Goal: Task Accomplishment & Management: Complete application form

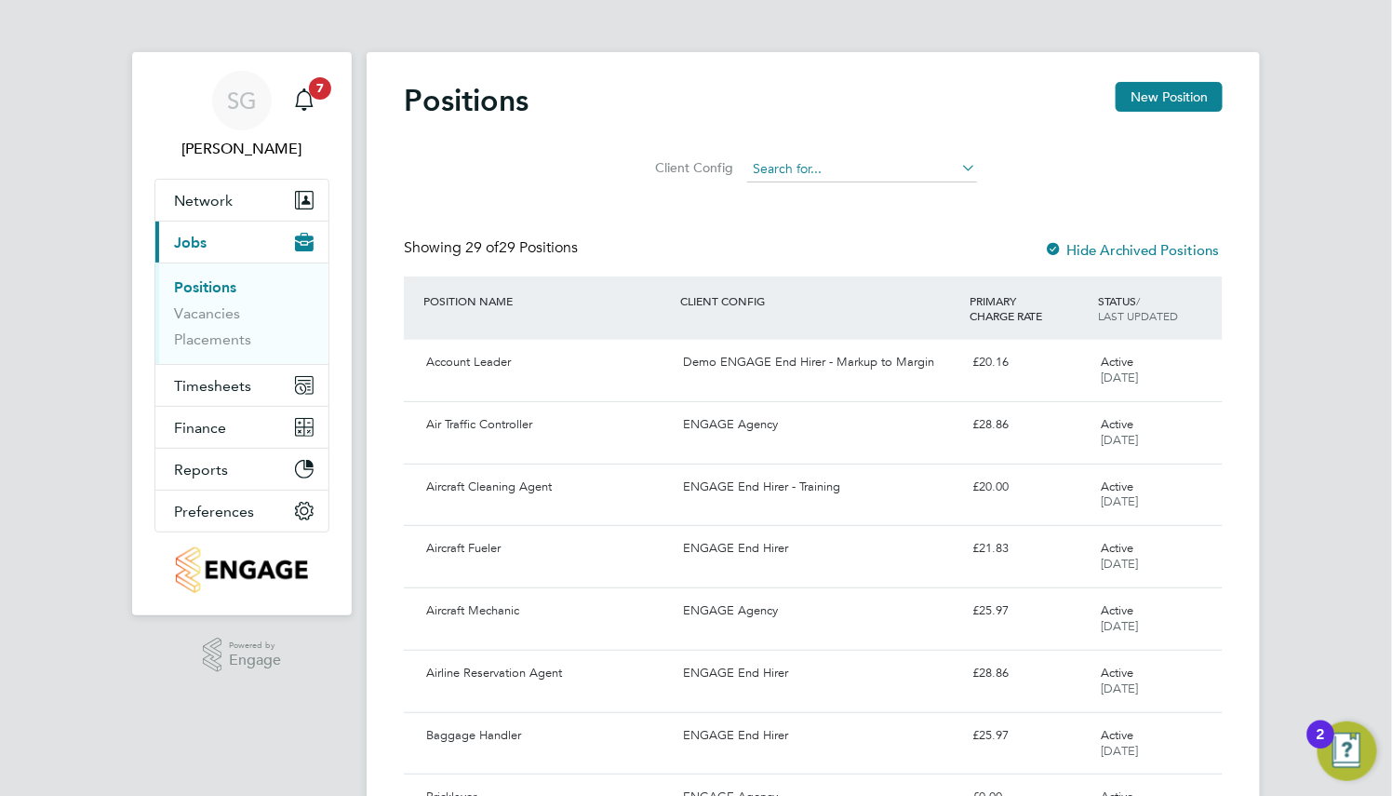
click at [813, 168] on input at bounding box center [862, 169] width 230 height 26
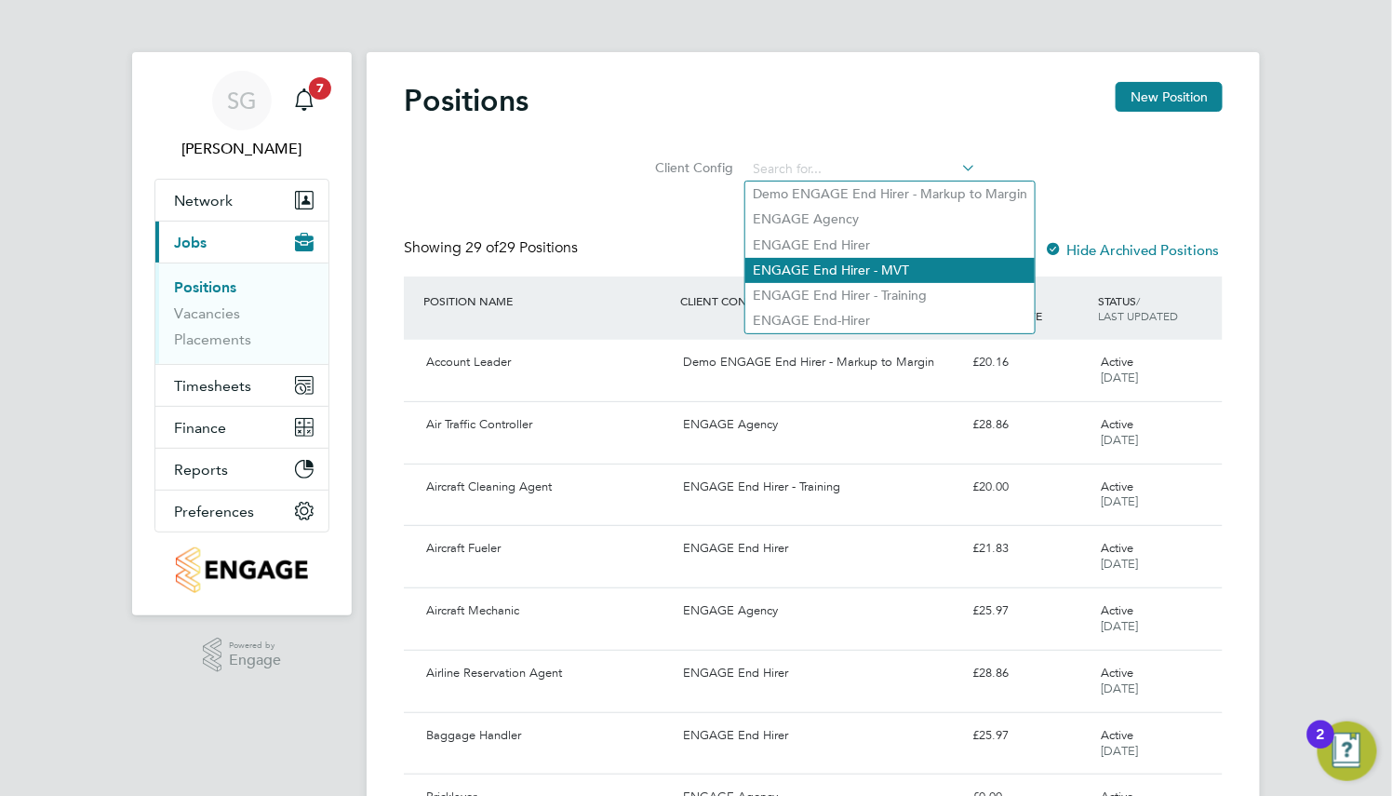
click at [833, 283] on li "ENGAGE End Hirer - Training" at bounding box center [889, 295] width 289 height 25
type input "ENGAGE End Hirer - Training"
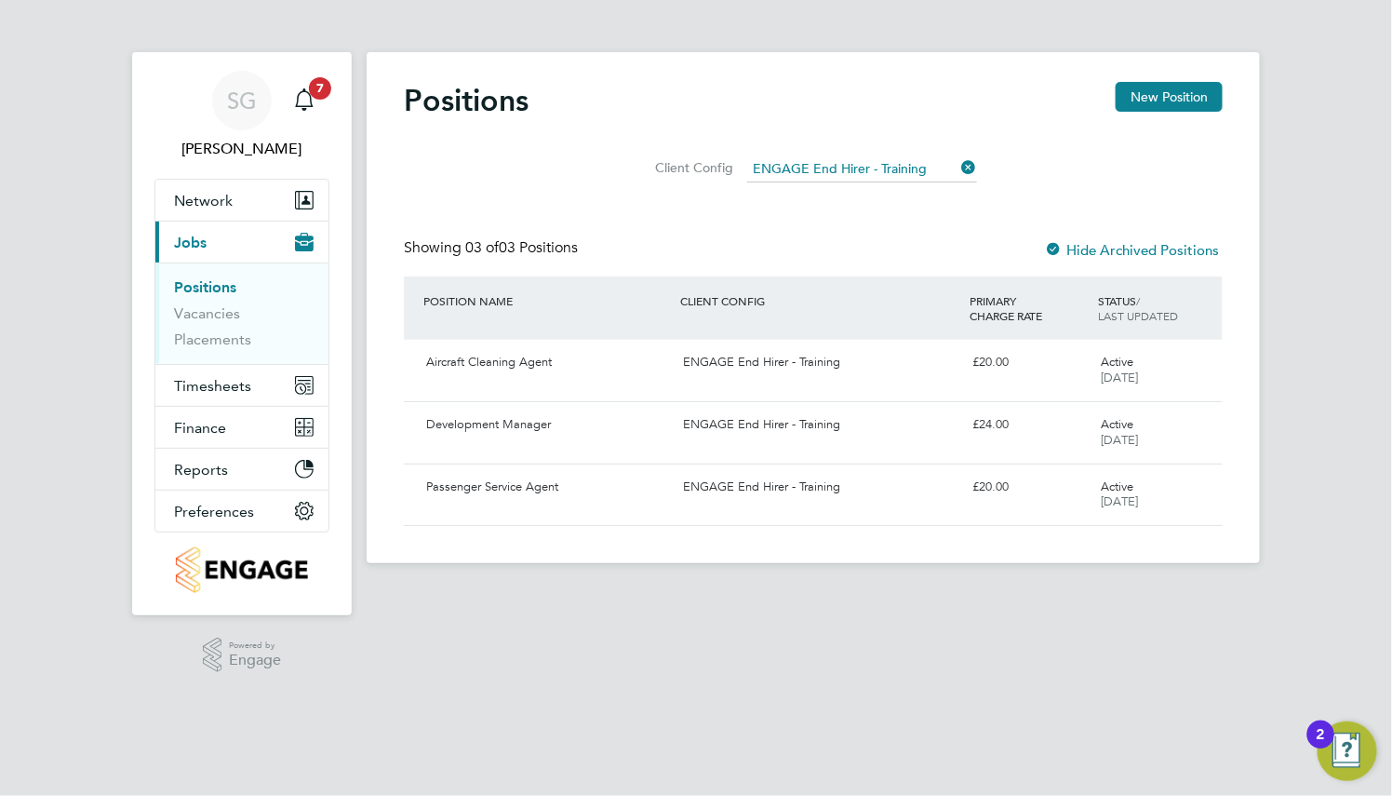
click at [959, 174] on icon at bounding box center [959, 167] width 0 height 26
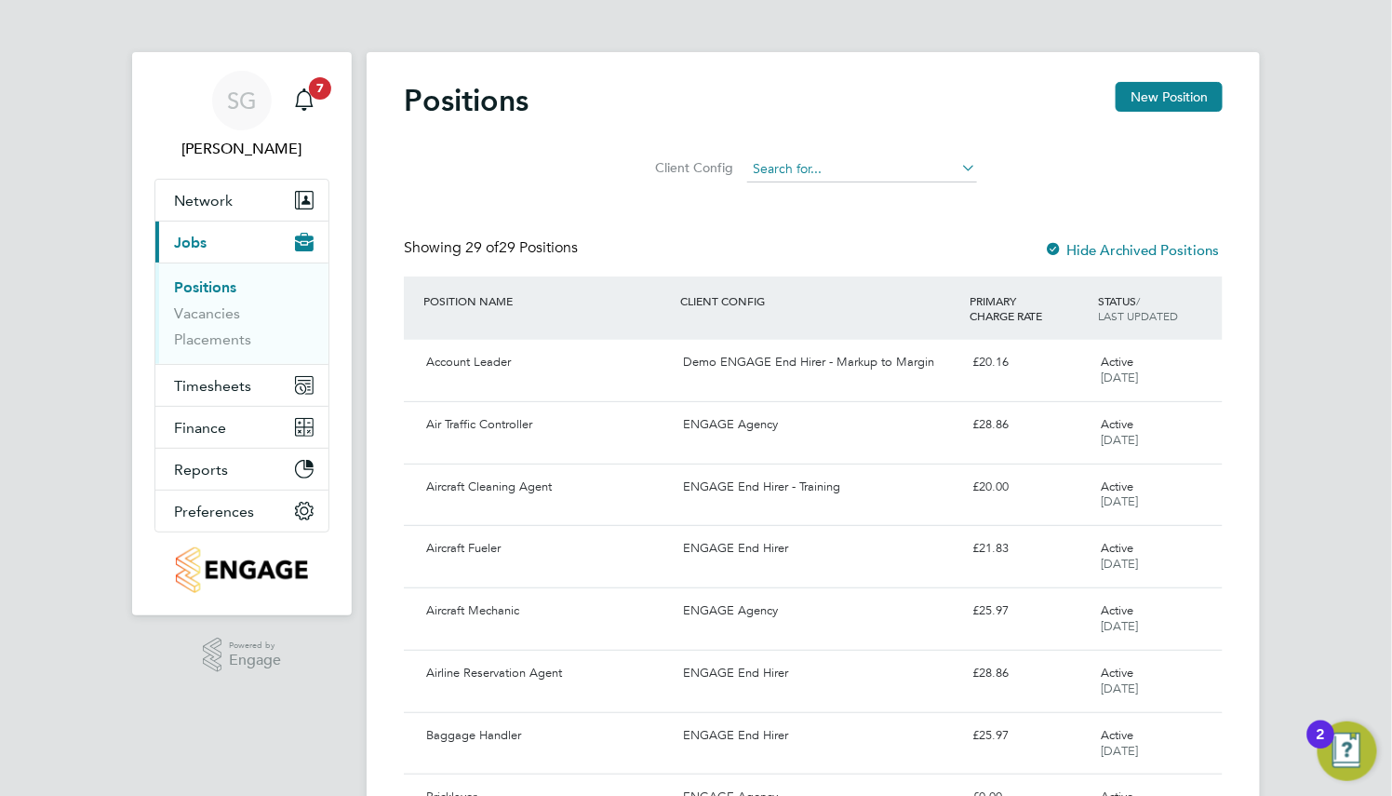
click at [775, 168] on input at bounding box center [862, 169] width 230 height 26
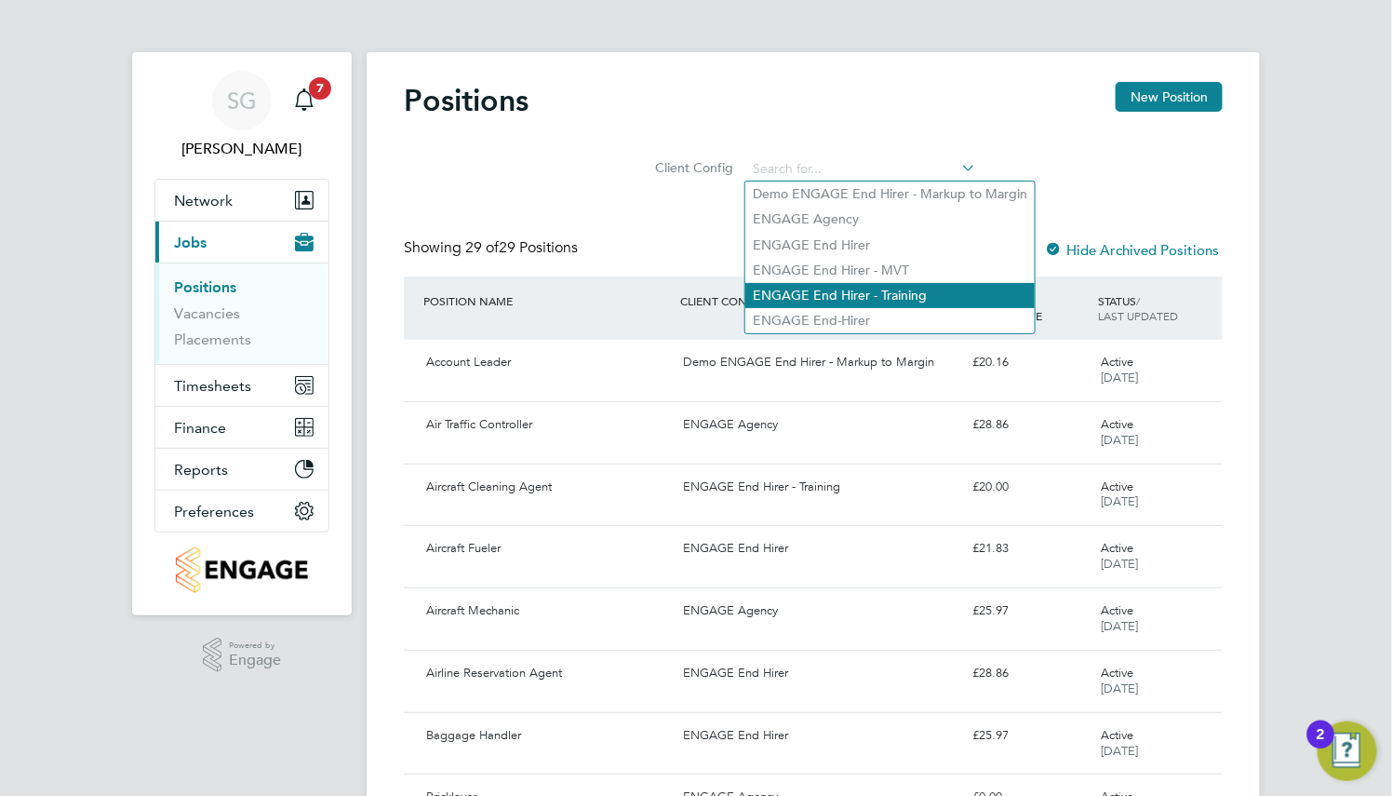
click at [799, 289] on li "ENGAGE End Hirer - Training" at bounding box center [889, 295] width 289 height 25
type input "ENGAGE End Hirer - Training"
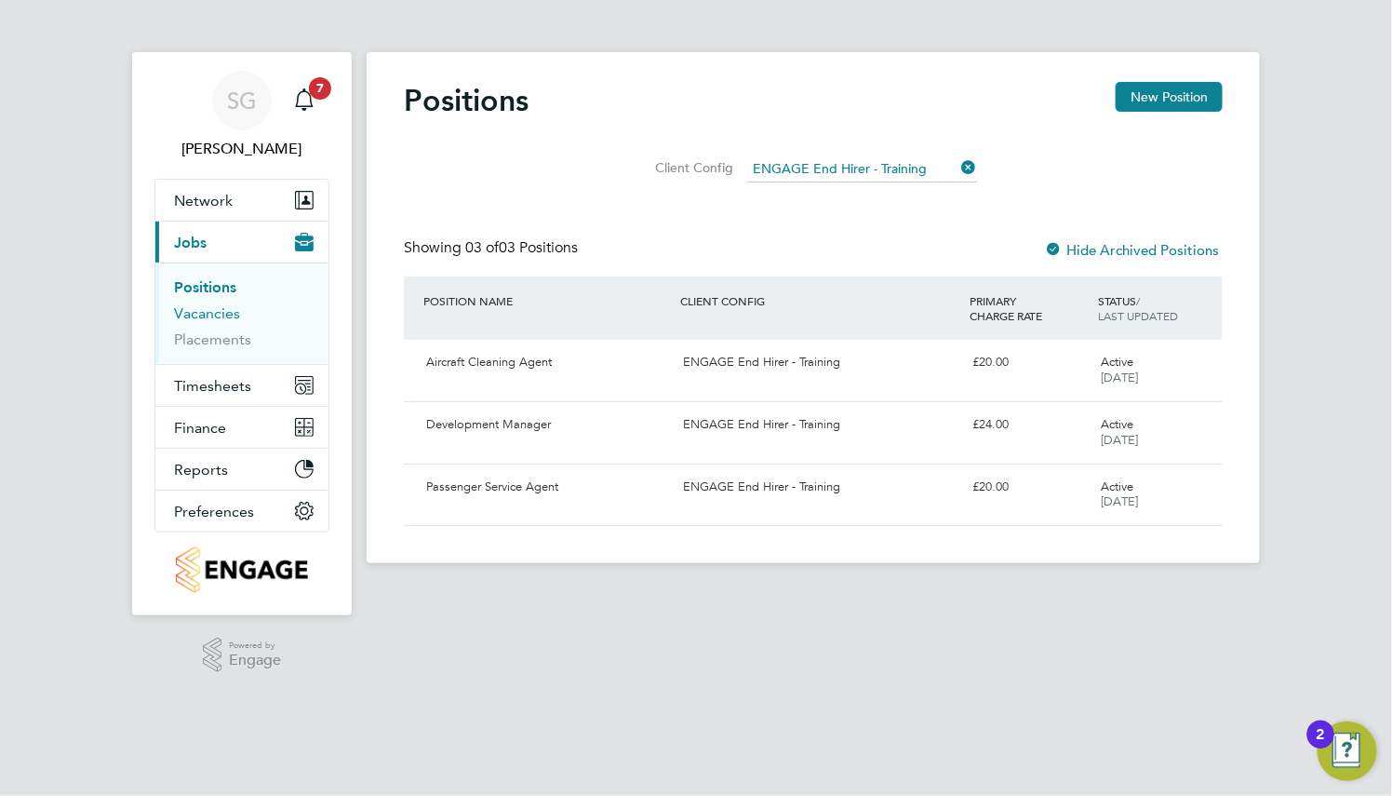
click at [205, 320] on link "Vacancies" at bounding box center [207, 313] width 66 height 18
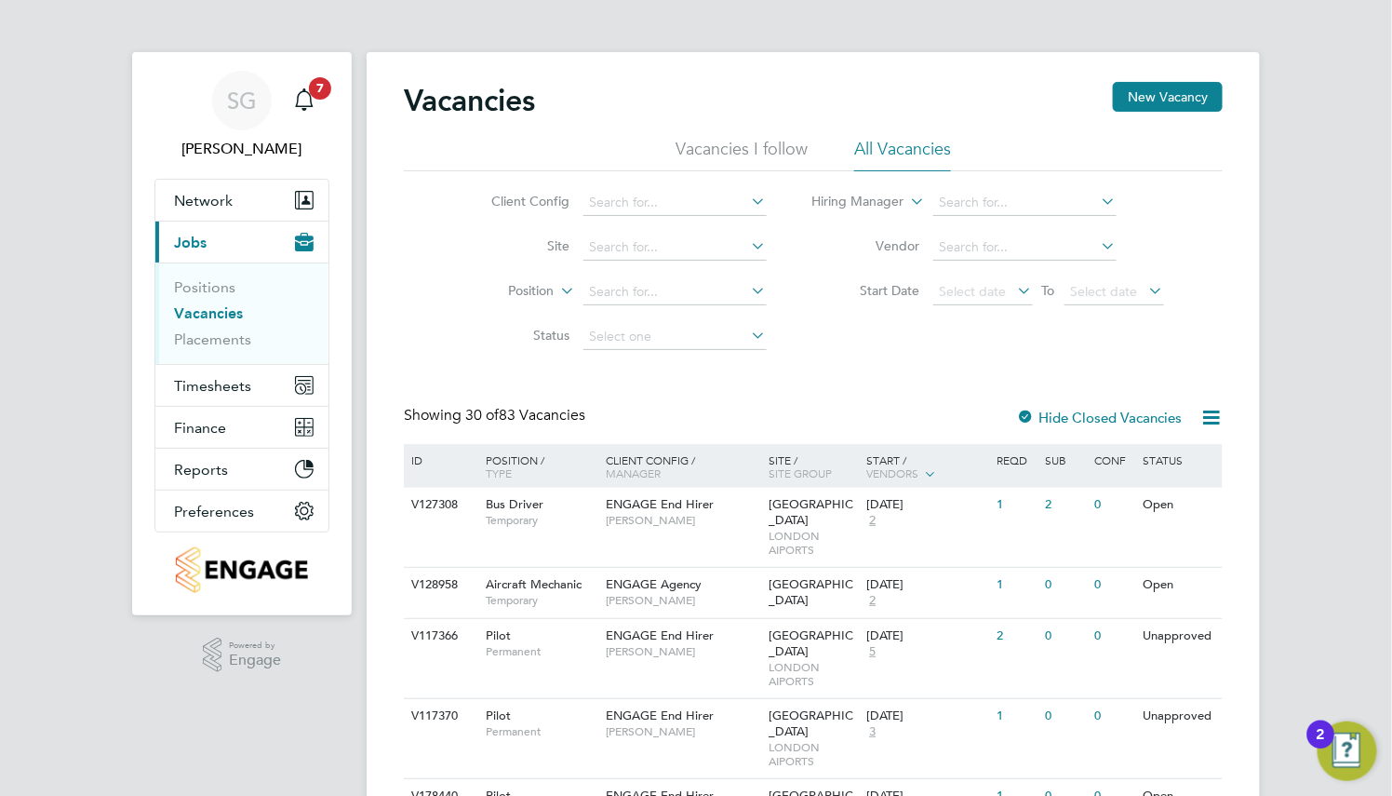
click at [1188, 84] on button "New Vacancy" at bounding box center [1168, 97] width 110 height 30
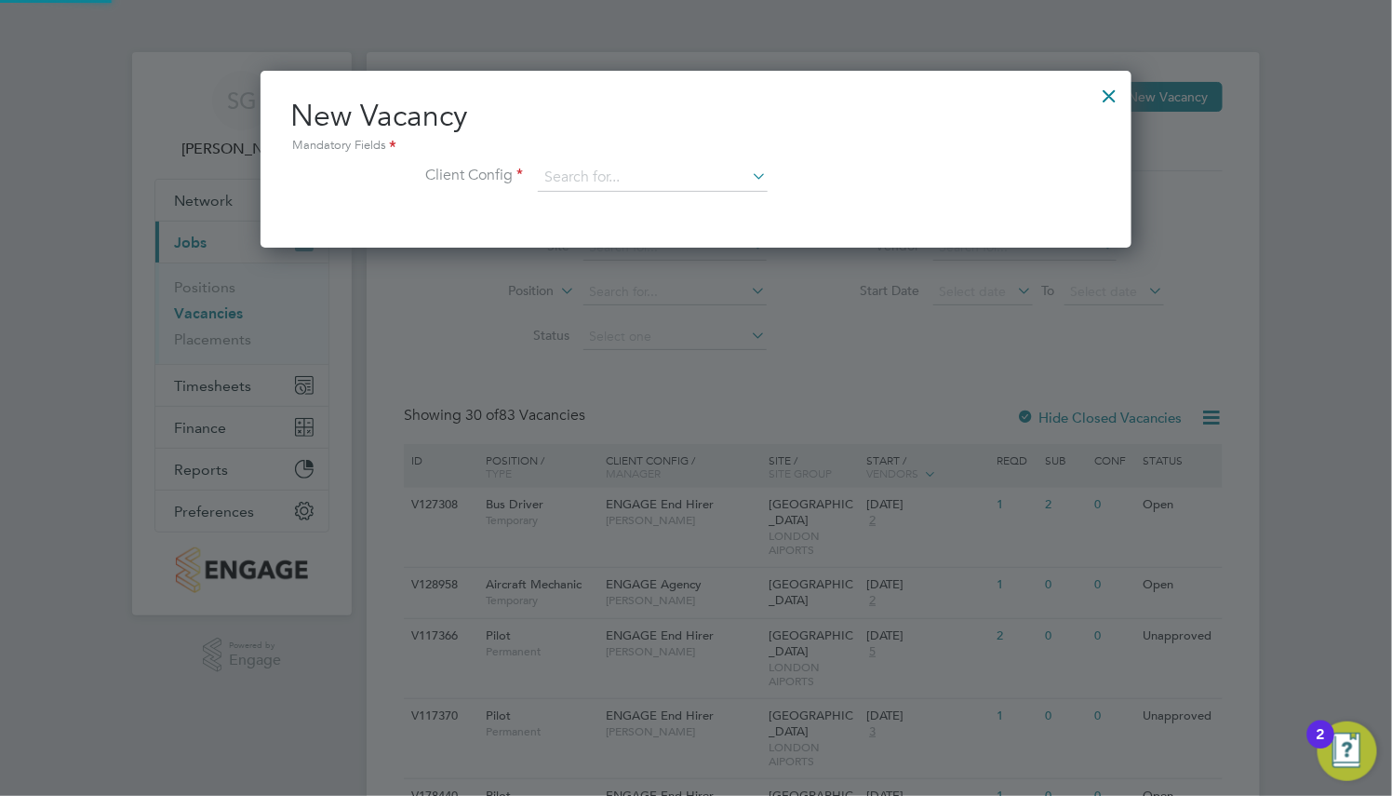
scroll to position [177, 871]
click at [713, 161] on div "New Vacancy Mandatory Fields Client Config" at bounding box center [696, 154] width 812 height 114
click at [713, 174] on input at bounding box center [653, 178] width 230 height 28
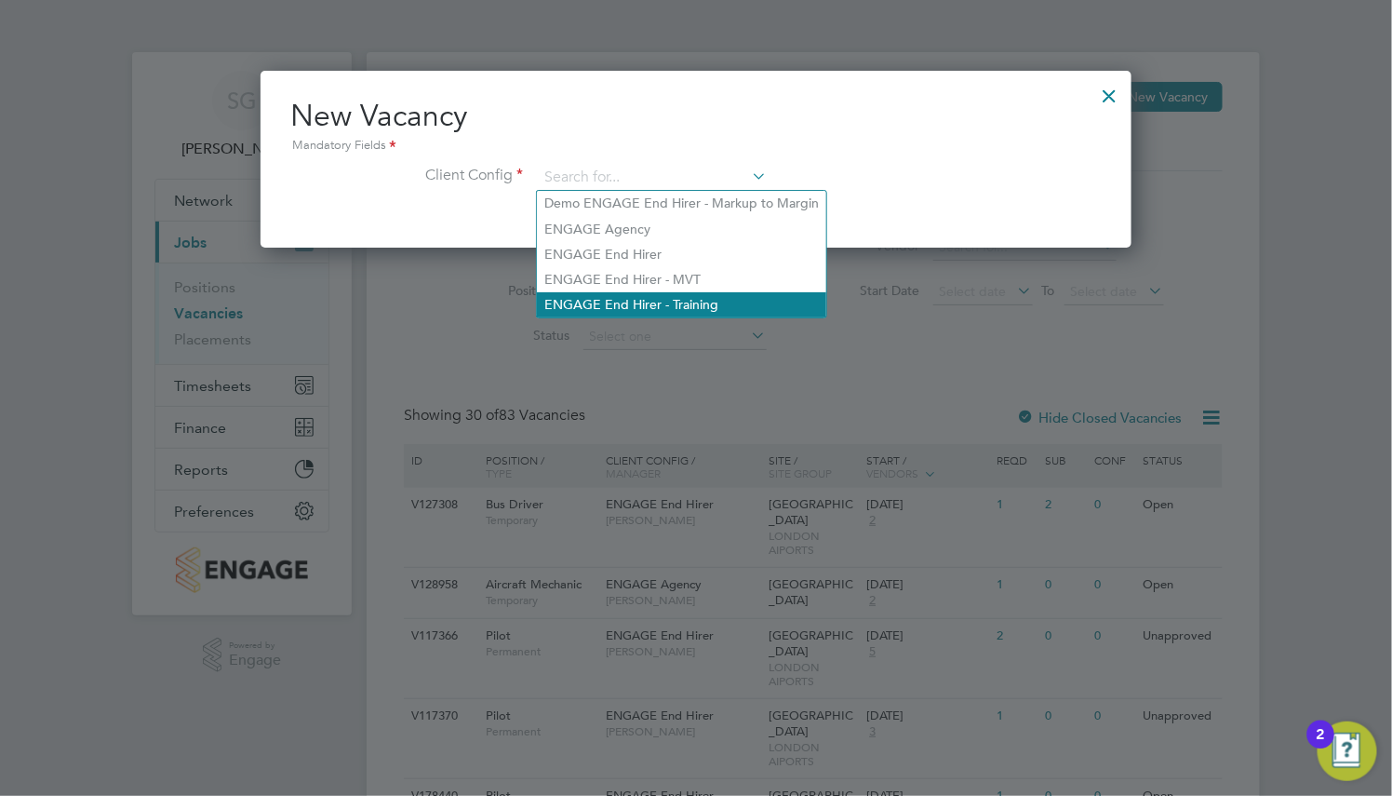
click at [749, 300] on li "ENGAGE End Hirer - Training" at bounding box center [681, 304] width 289 height 25
type input "ENGAGE End Hirer - Training"
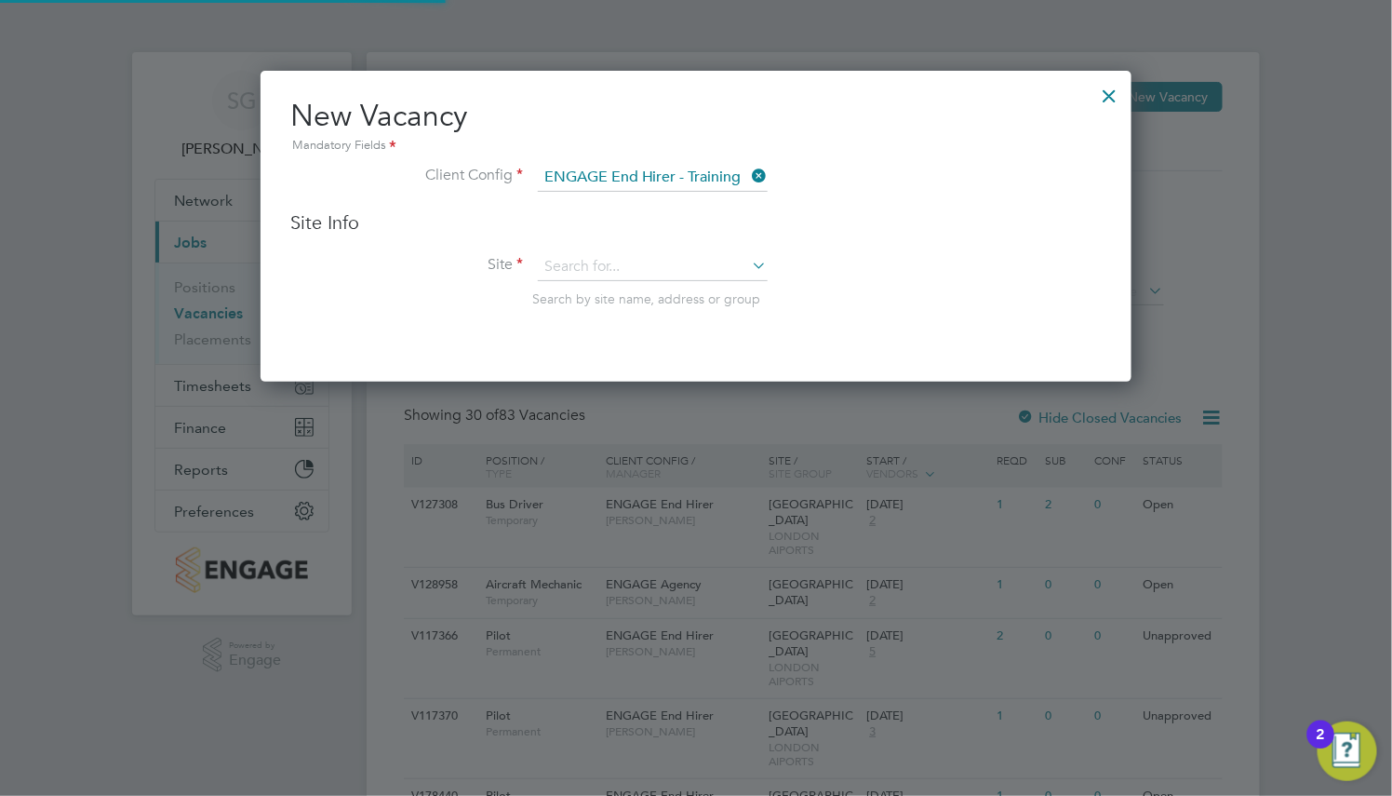
scroll to position [310, 871]
click at [666, 270] on input at bounding box center [653, 267] width 230 height 28
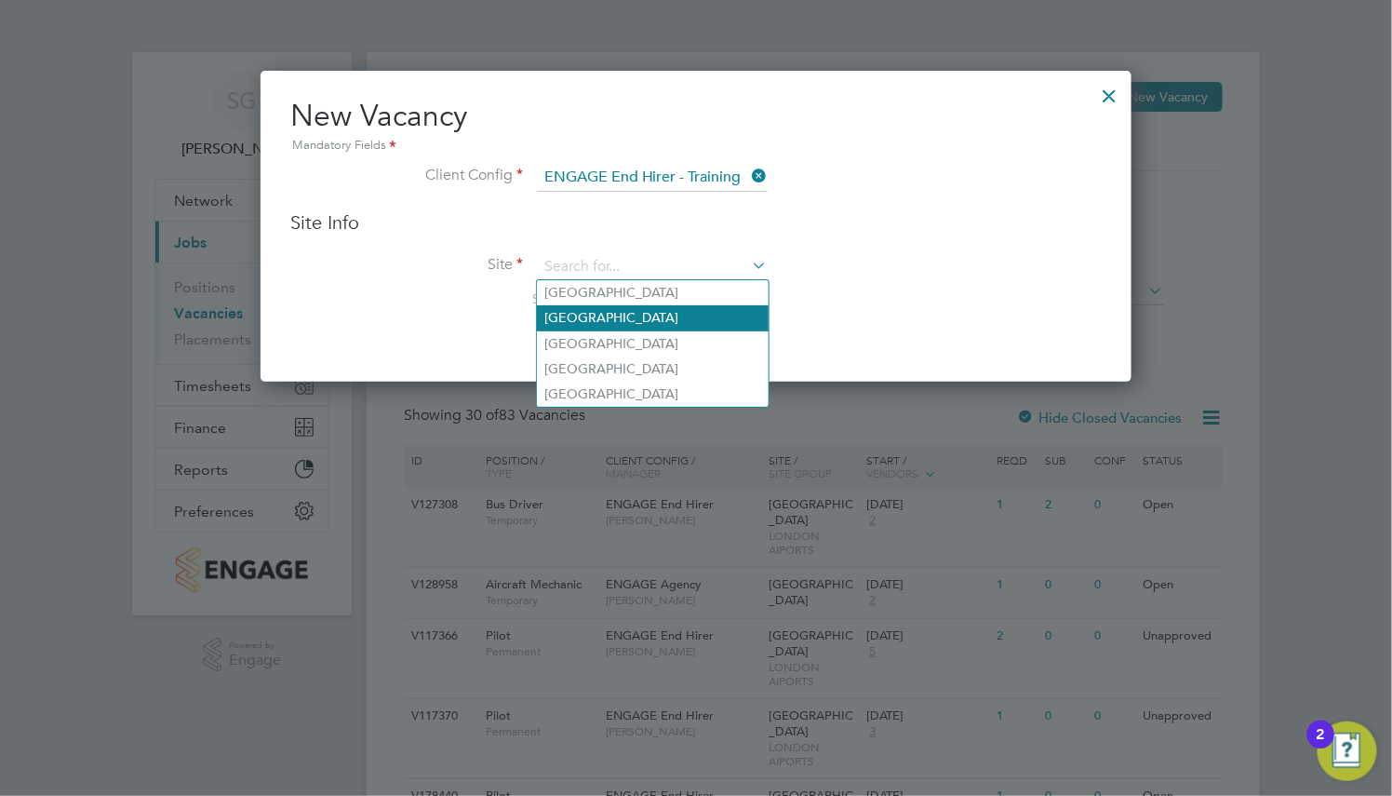
click at [670, 321] on li "[GEOGRAPHIC_DATA]" at bounding box center [653, 317] width 232 height 25
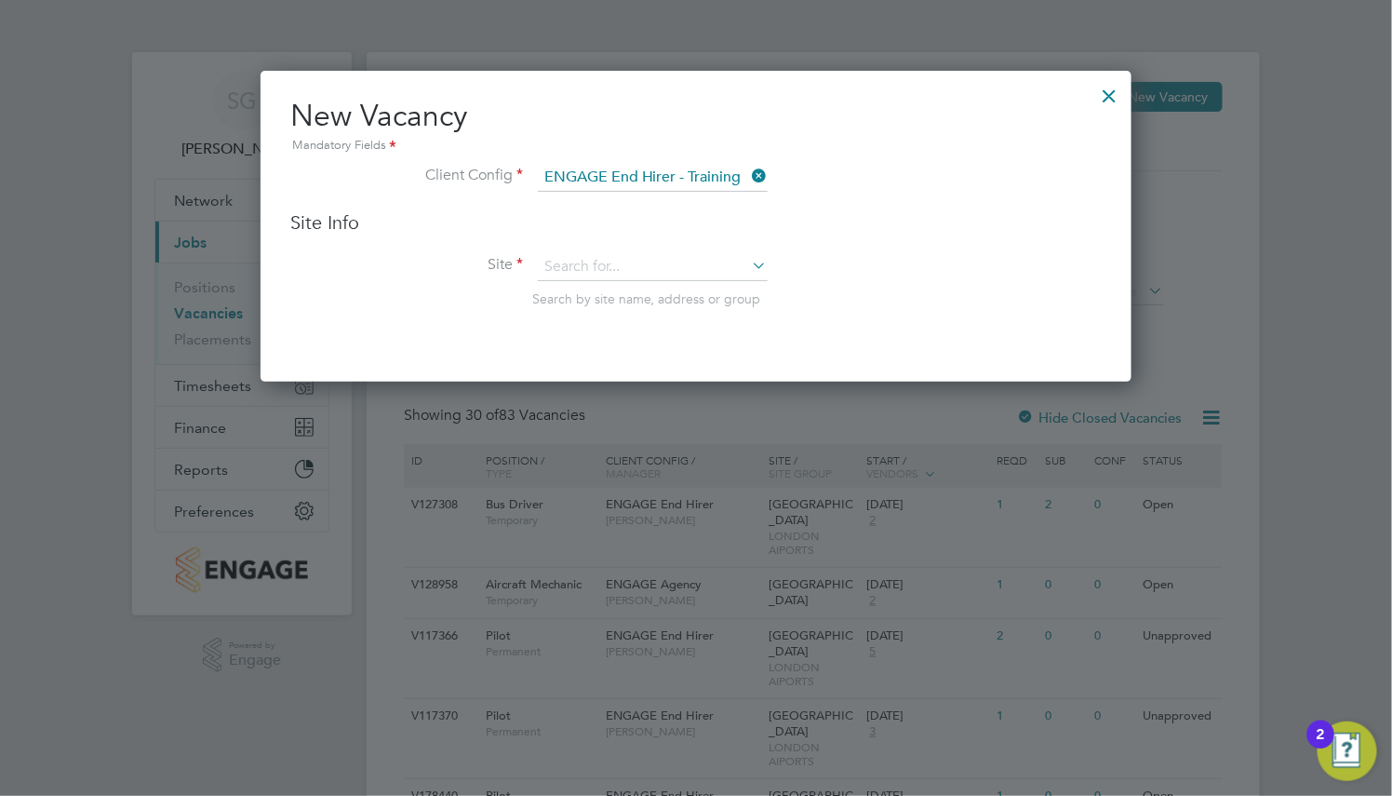
type input "[GEOGRAPHIC_DATA]"
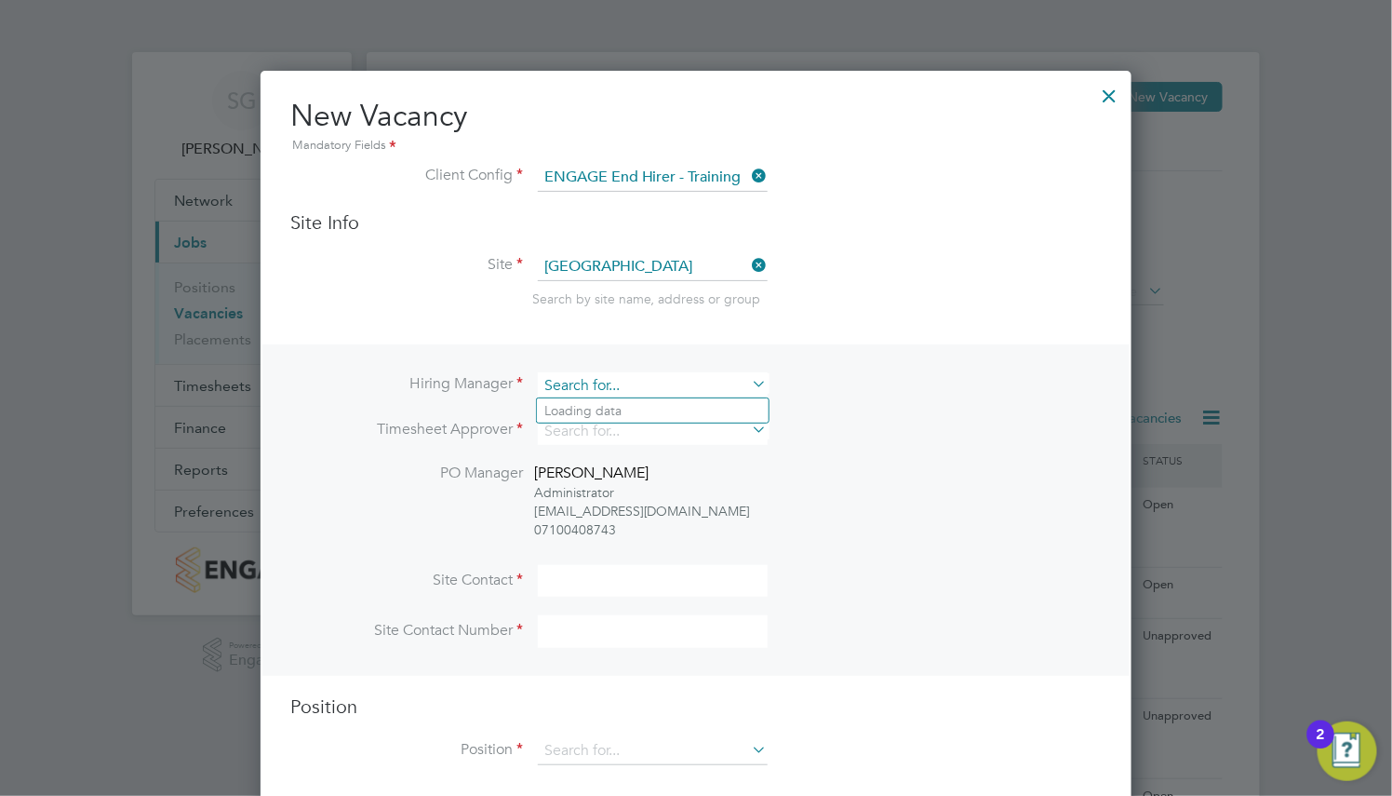
click at [634, 380] on input at bounding box center [653, 385] width 230 height 27
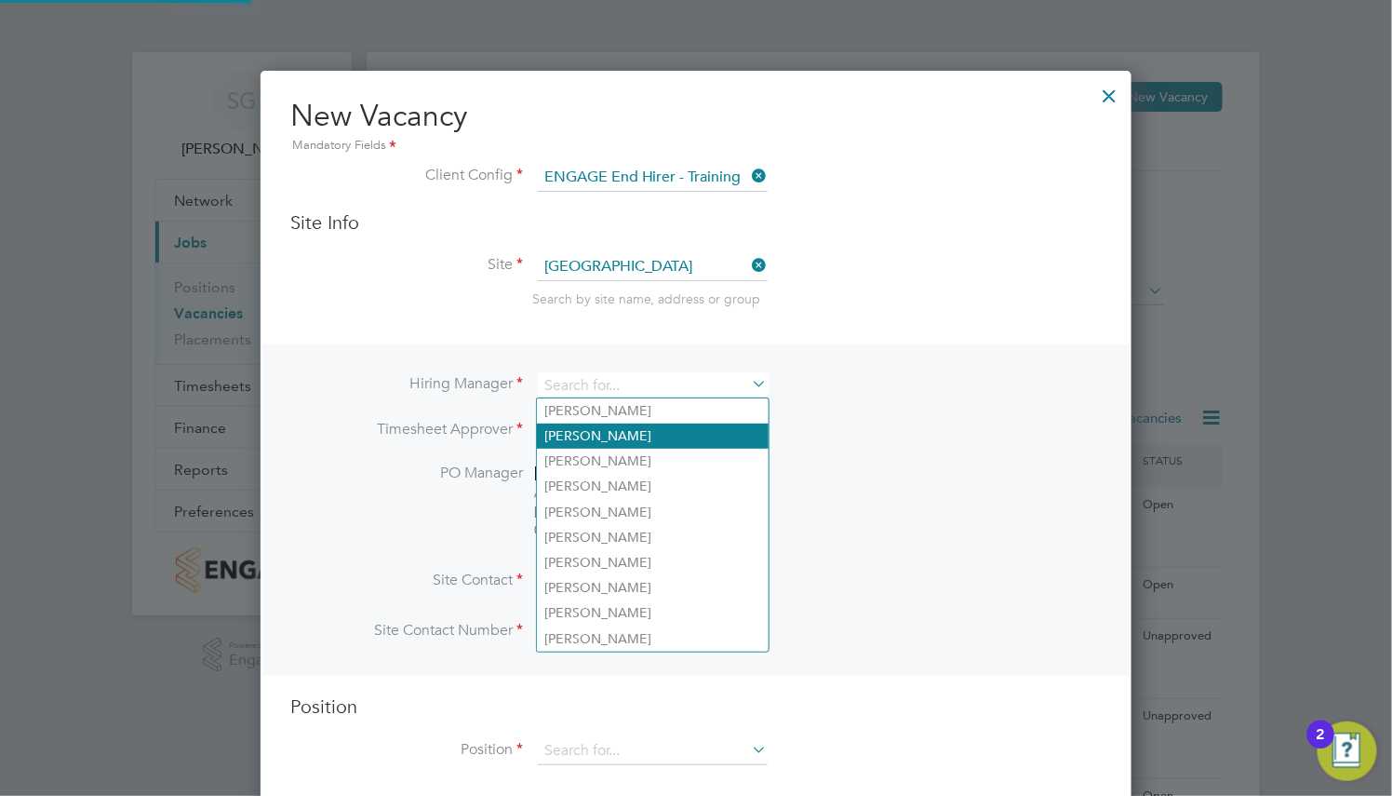
click at [651, 426] on li "[PERSON_NAME]" at bounding box center [653, 435] width 232 height 25
type input "[PERSON_NAME]"
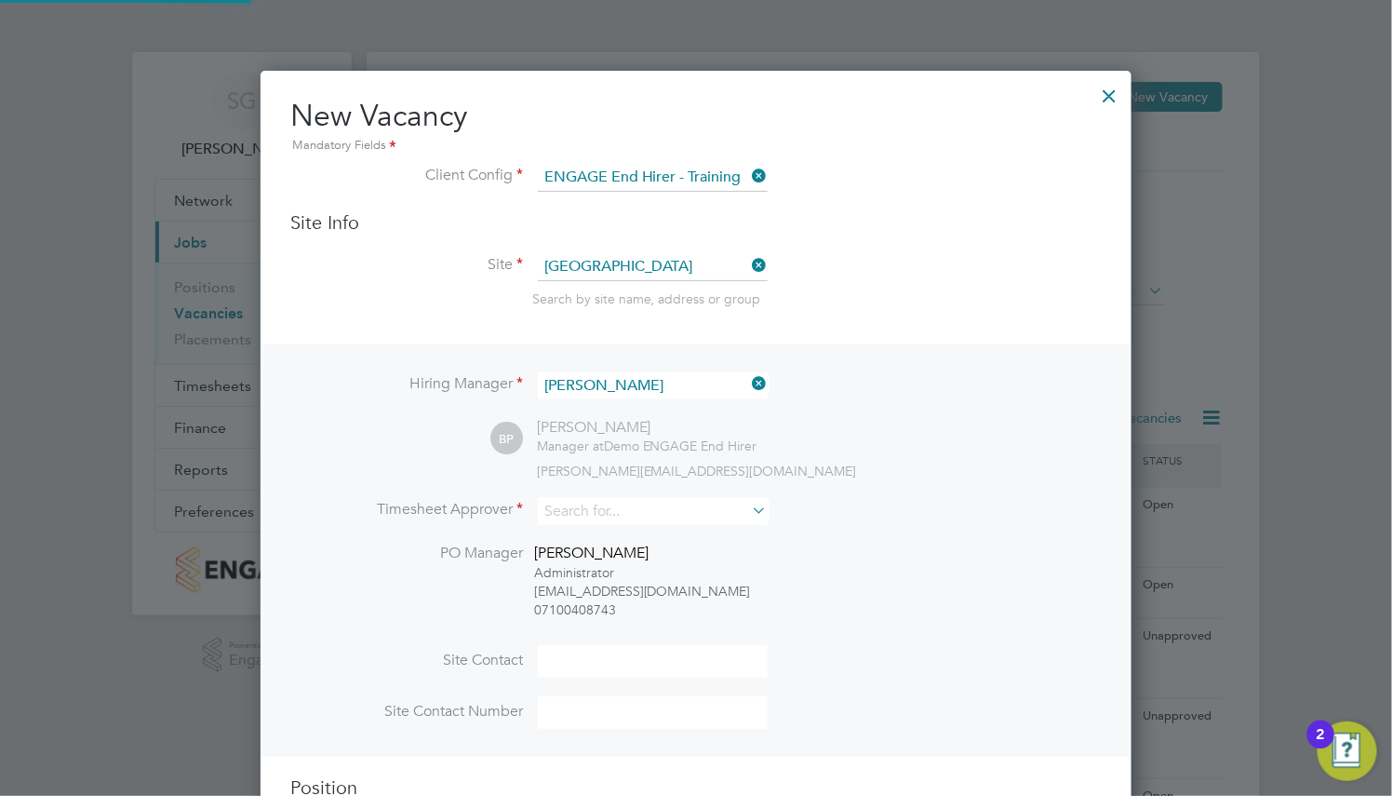
scroll to position [831, 871]
click at [634, 506] on input at bounding box center [653, 511] width 230 height 27
click at [657, 570] on li "[PERSON_NAME]" at bounding box center [653, 562] width 232 height 25
type input "[PERSON_NAME]"
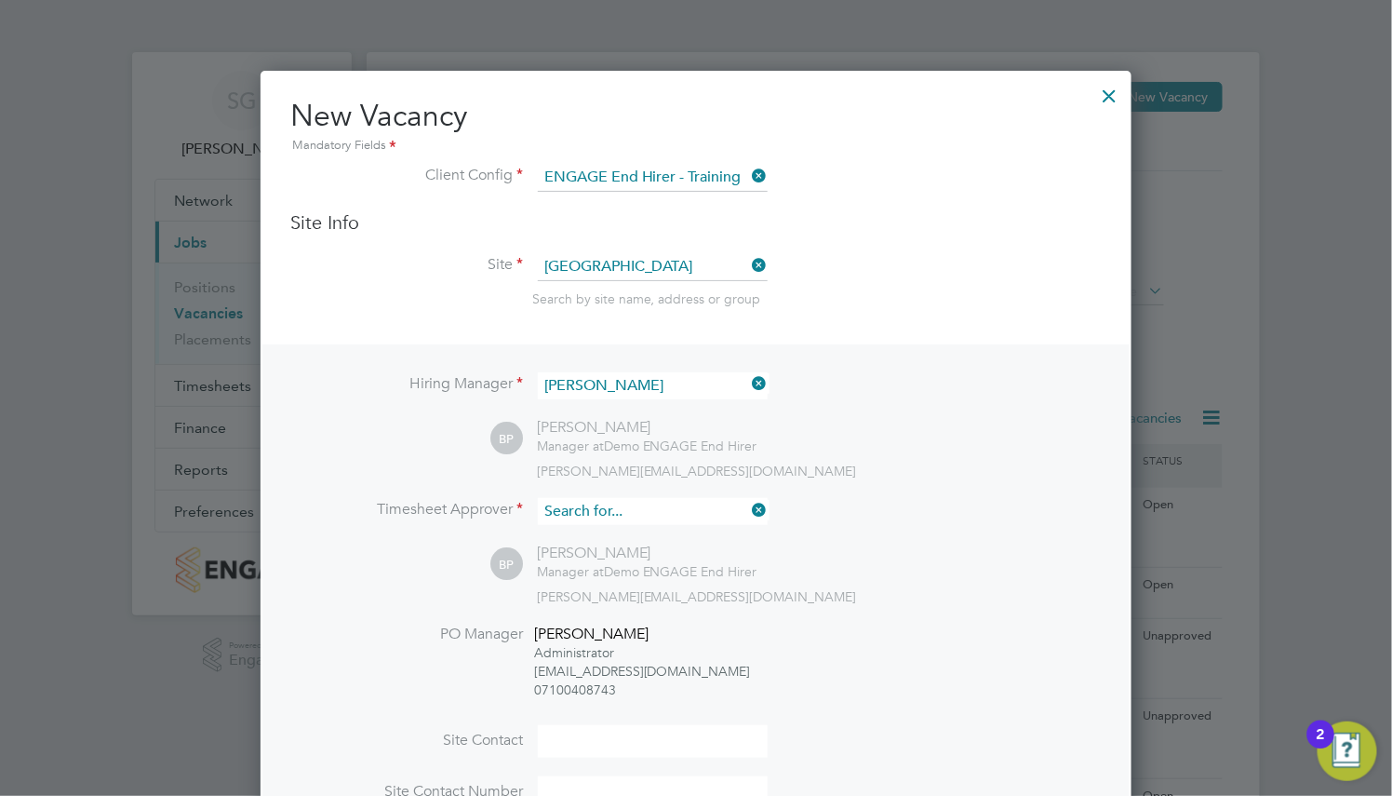
drag, startPoint x: 729, startPoint y: 506, endPoint x: 713, endPoint y: 520, distance: 21.1
click at [728, 506] on input at bounding box center [653, 511] width 230 height 27
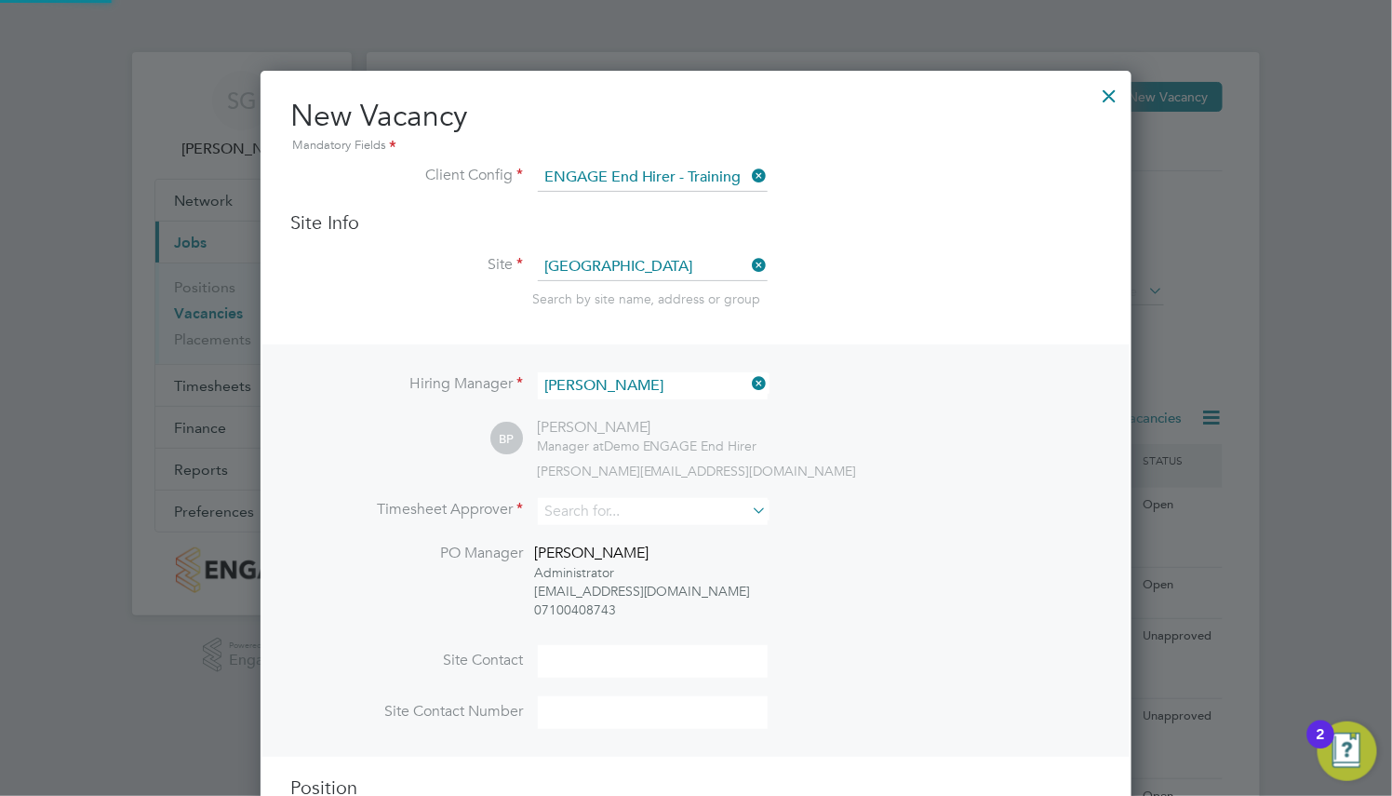
click at [670, 572] on li "[PERSON_NAME]" at bounding box center [653, 562] width 232 height 25
type input "[PERSON_NAME]"
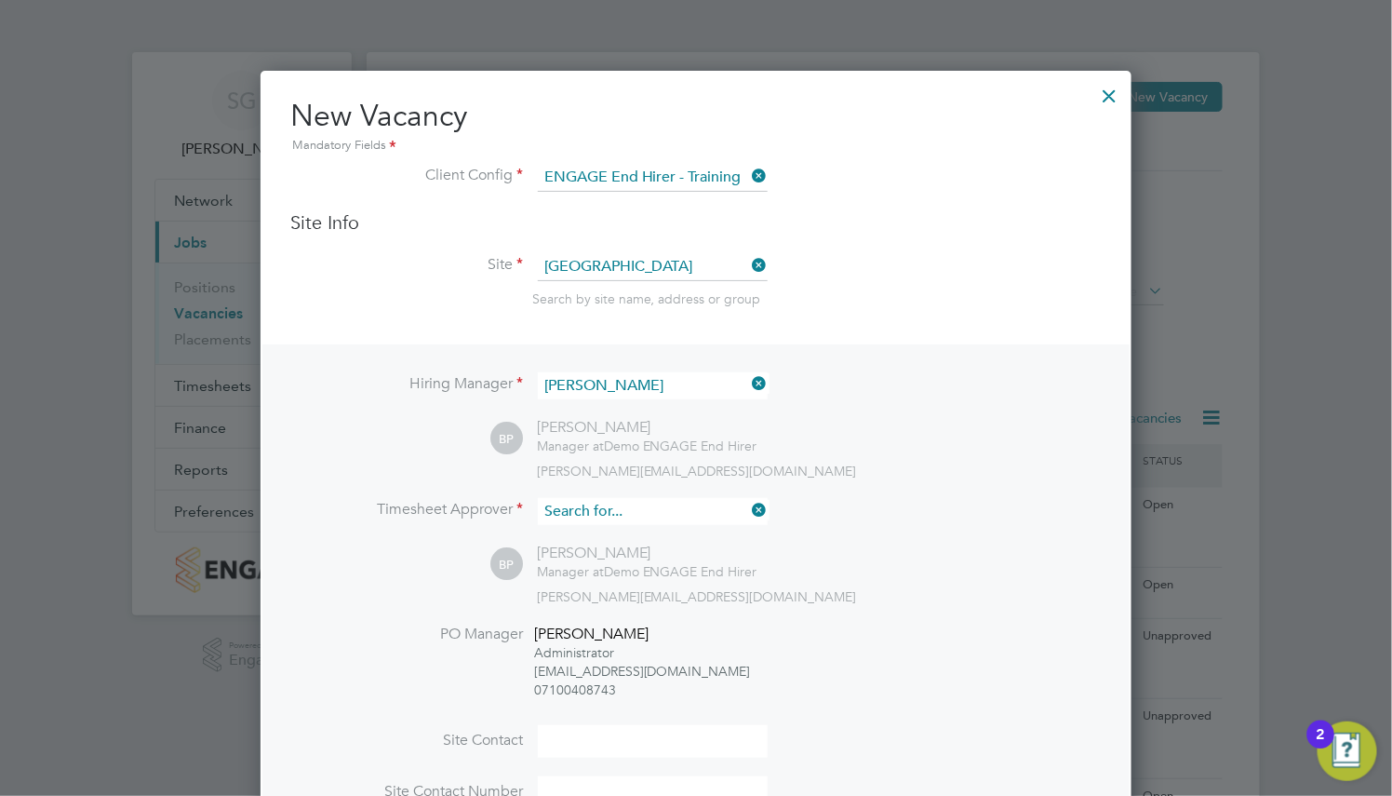
click at [667, 510] on input at bounding box center [653, 511] width 230 height 27
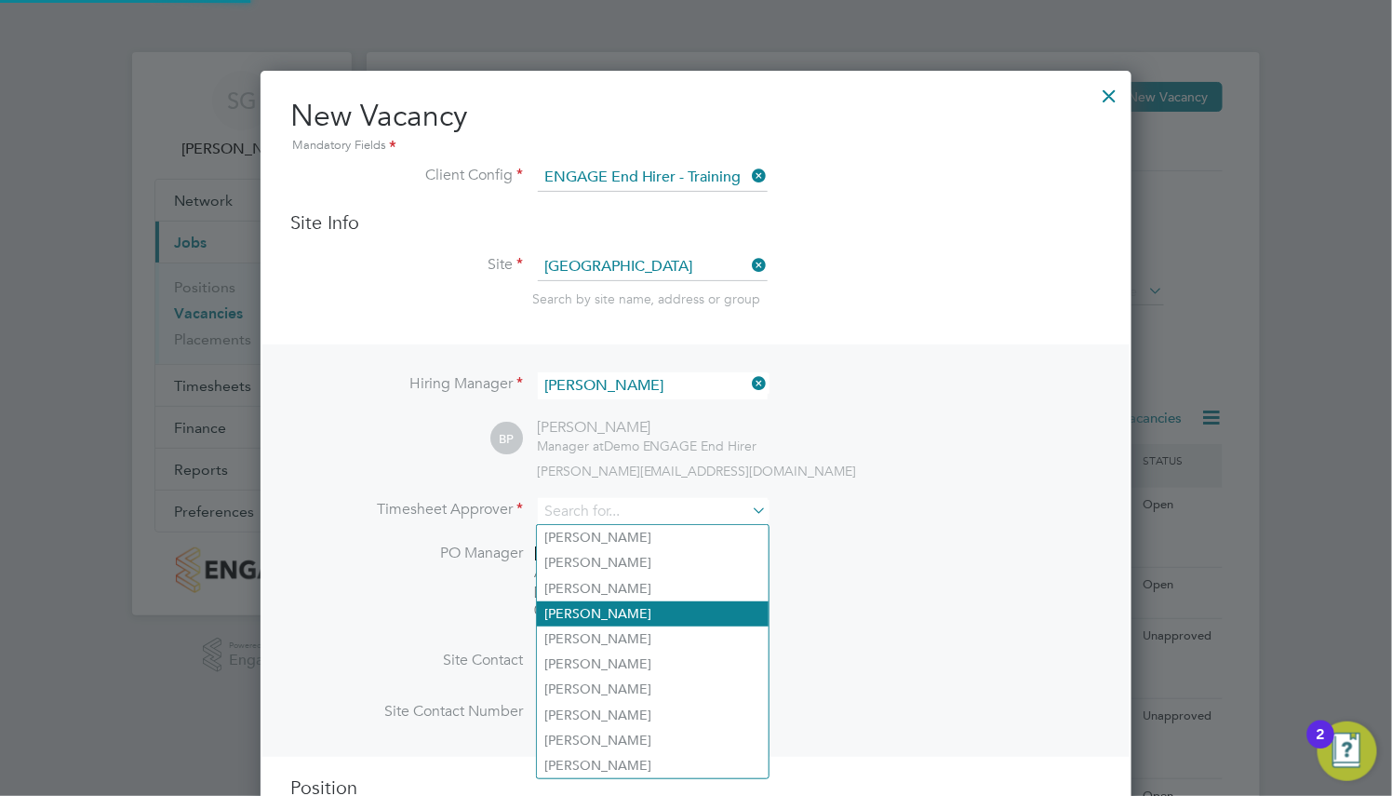
click at [672, 605] on li "[PERSON_NAME]" at bounding box center [653, 613] width 232 height 25
type input "[PERSON_NAME]"
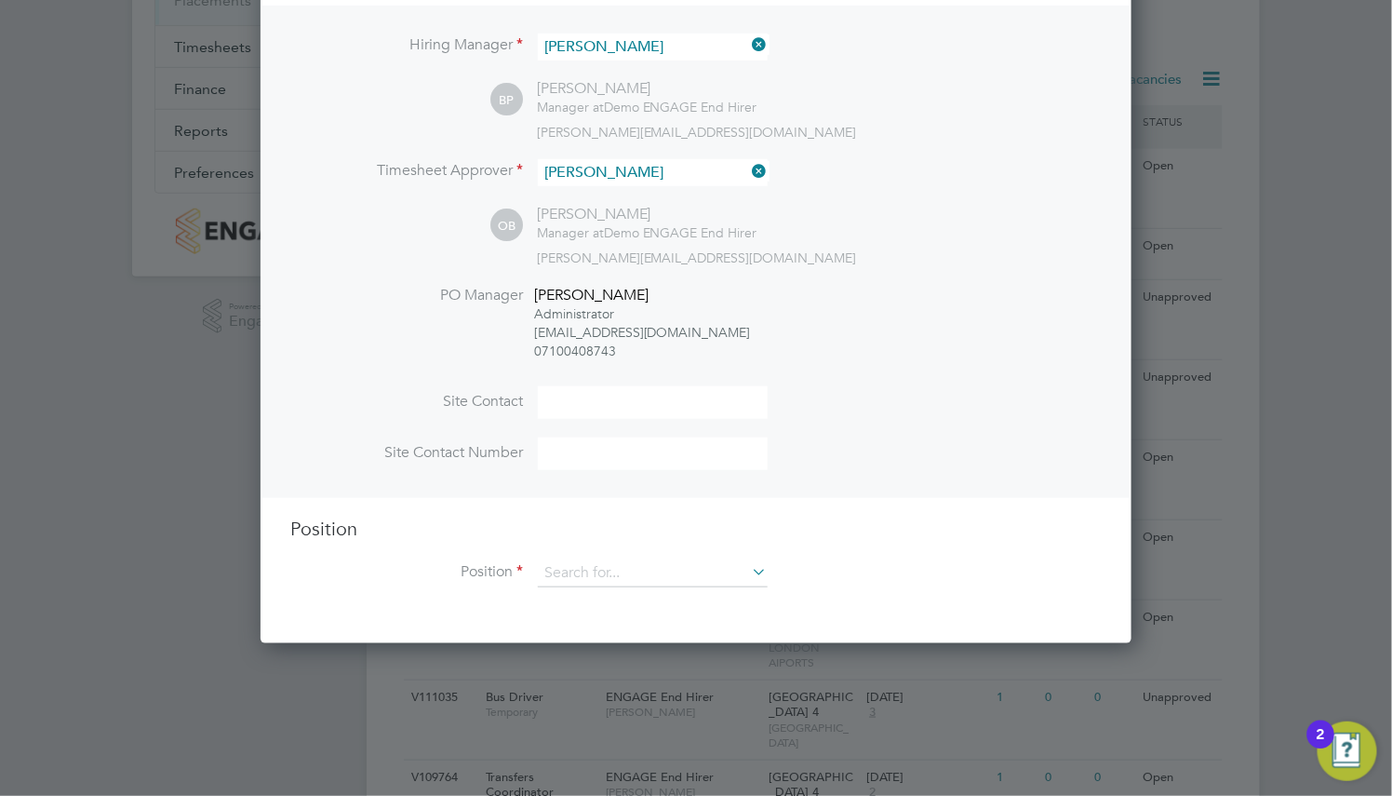
scroll to position [558, 0]
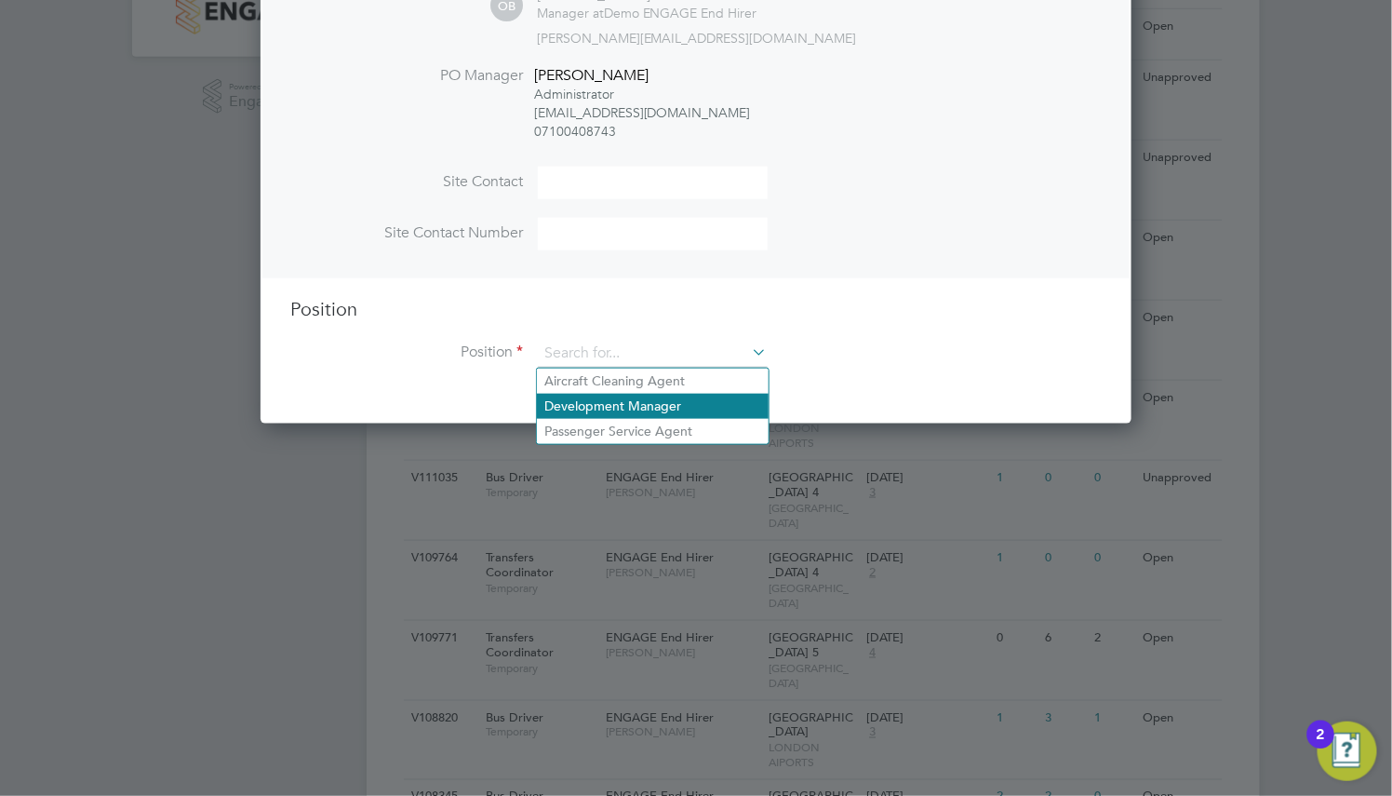
click at [675, 403] on li "Development Manager" at bounding box center [653, 406] width 232 height 25
type input "Development Manager"
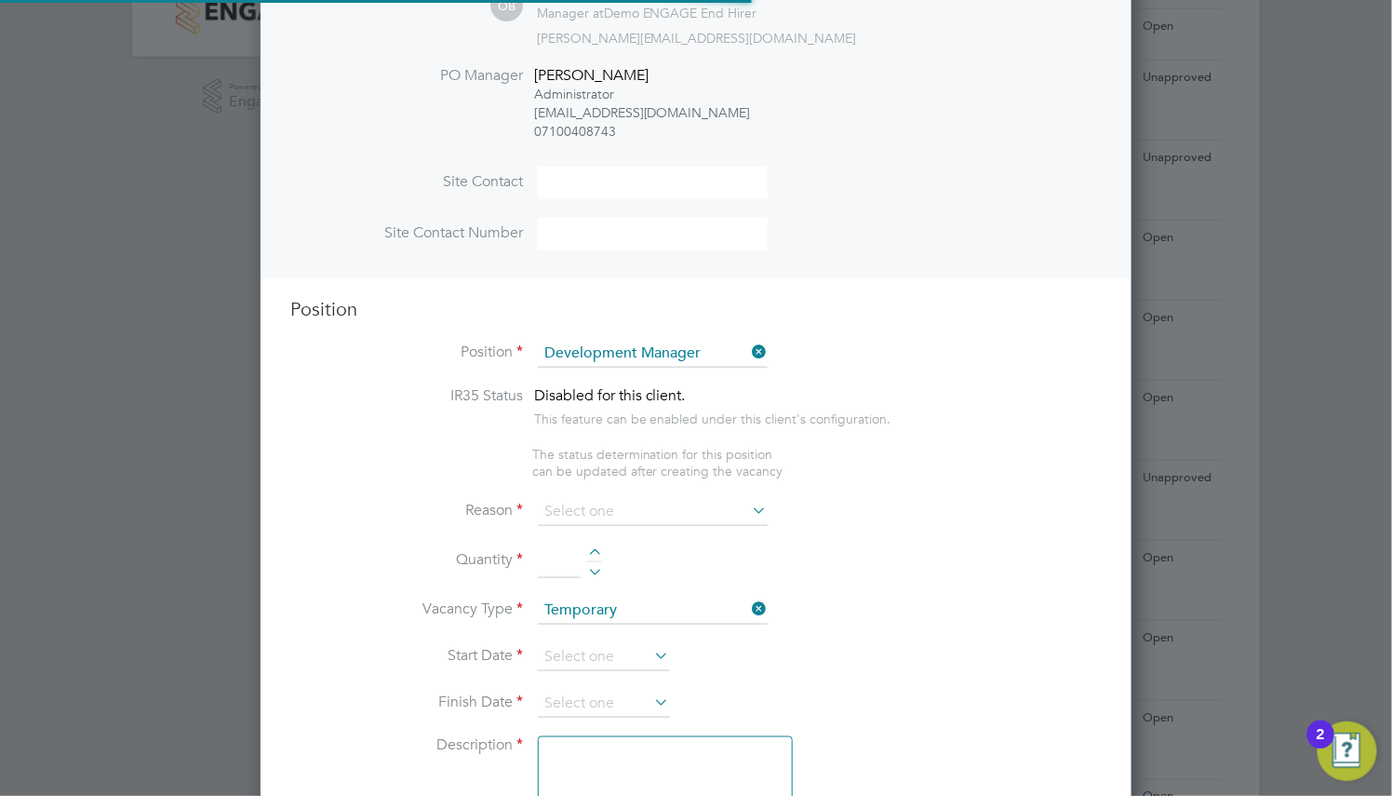
type textarea "Develop and implement clear strategies to deliver reductions on airport spend. …"
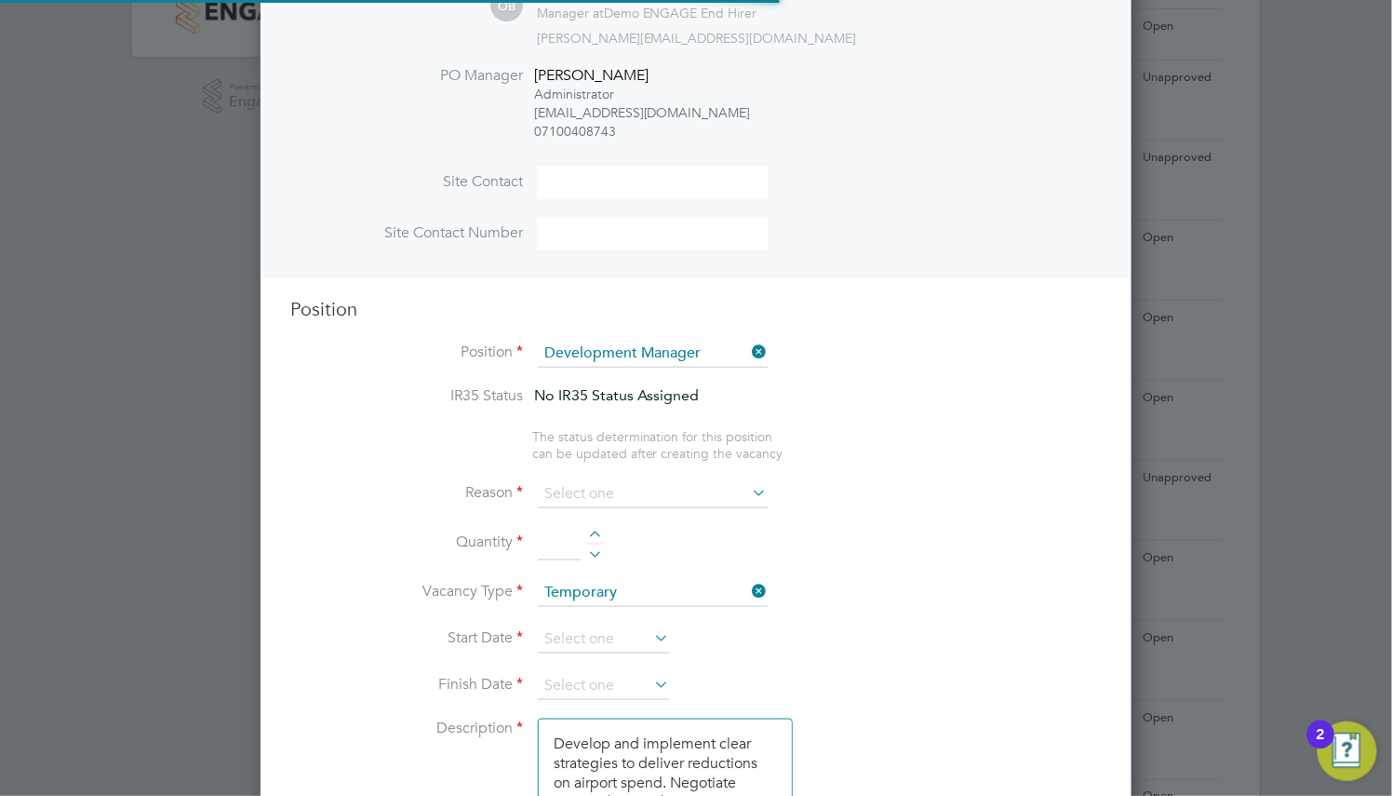
scroll to position [3139, 871]
click at [727, 487] on input at bounding box center [653, 494] width 230 height 28
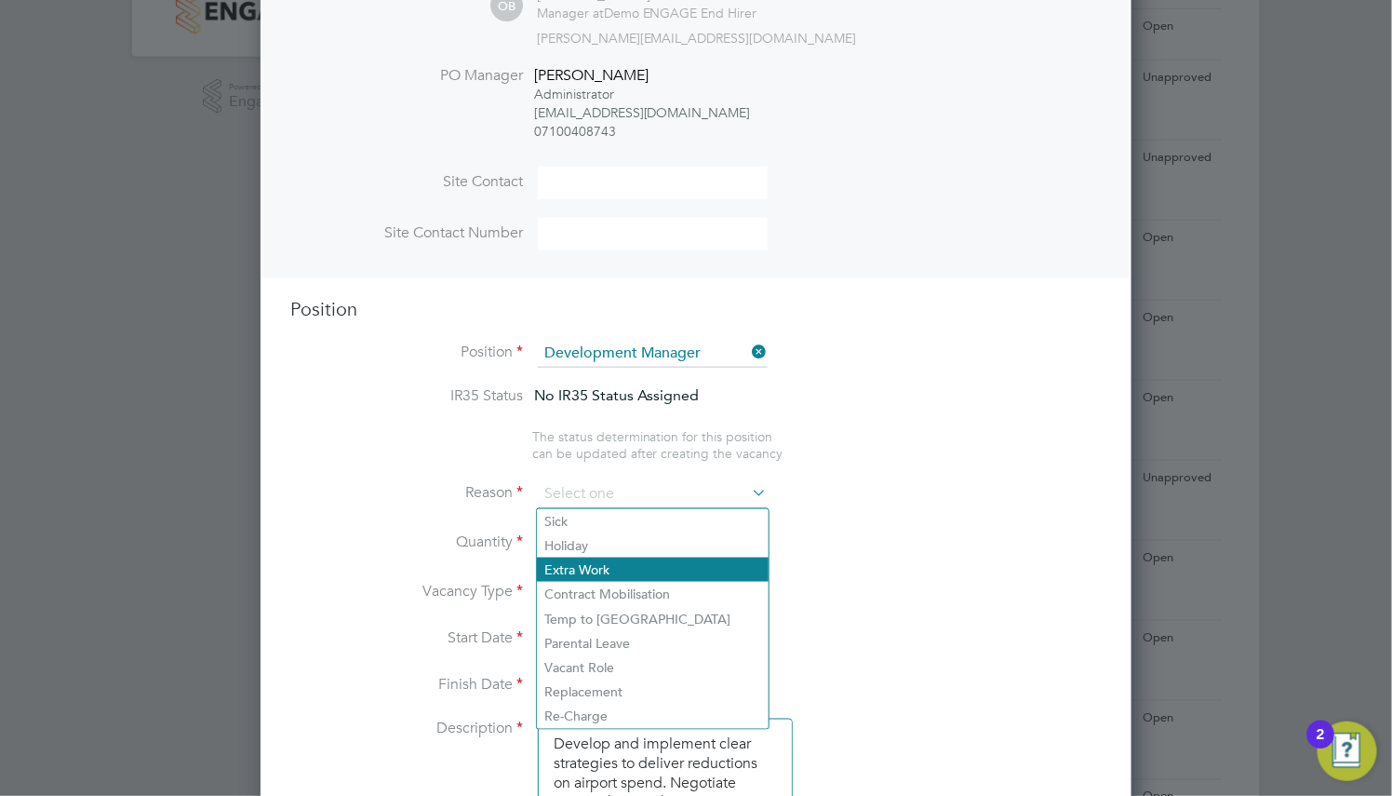
click at [718, 573] on li "Extra Work" at bounding box center [653, 569] width 232 height 24
type input "Extra Work"
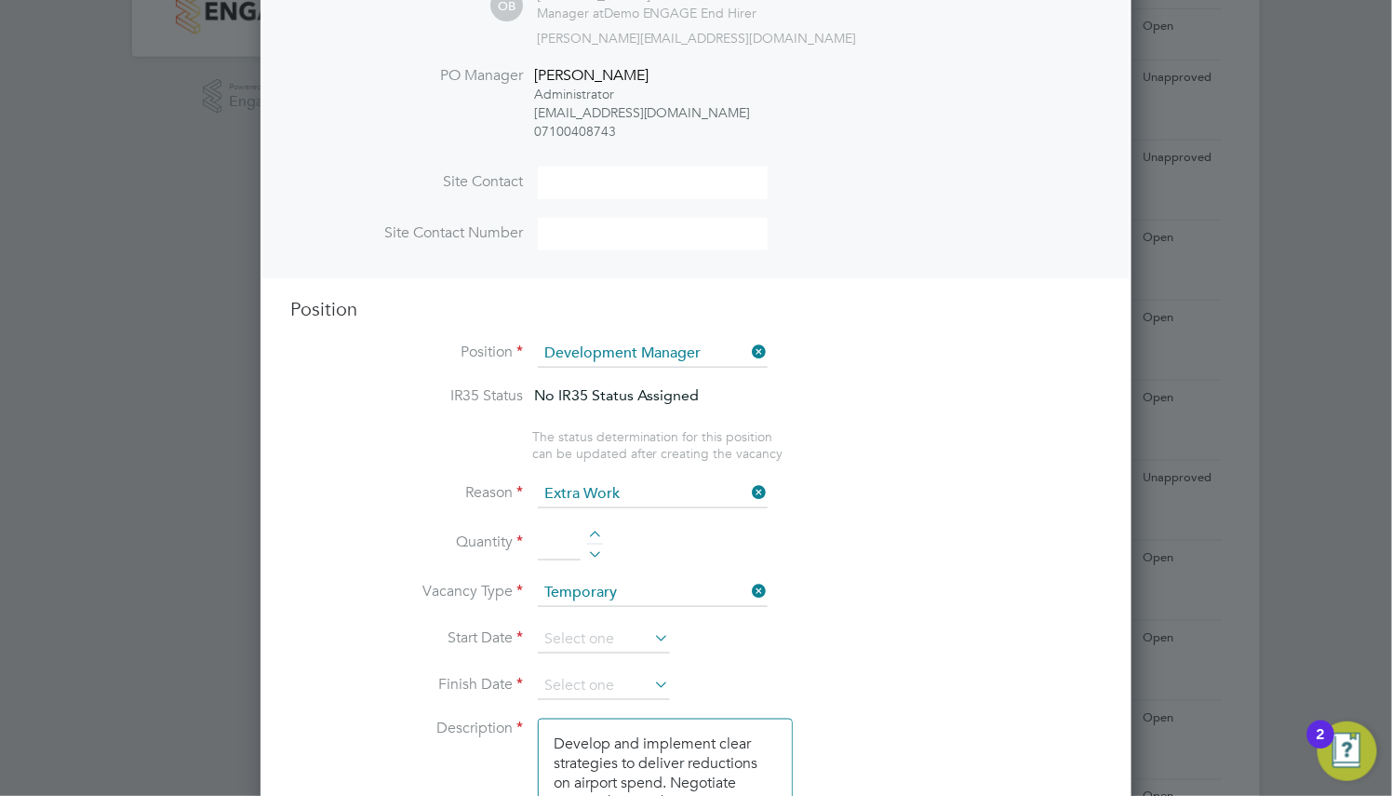
click at [591, 533] on div at bounding box center [595, 536] width 16 height 13
type input "1"
click at [583, 638] on input at bounding box center [604, 639] width 132 height 28
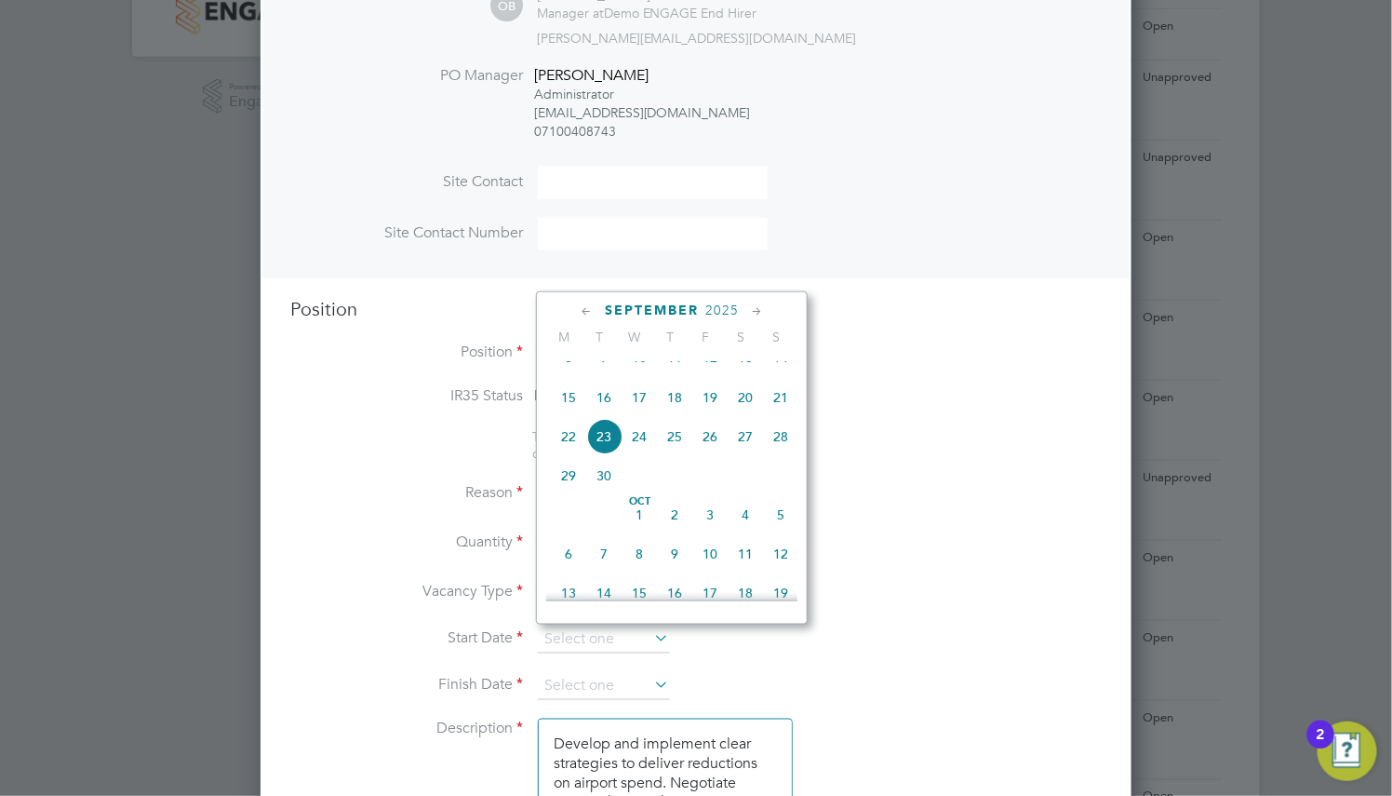
click at [562, 571] on span "6" at bounding box center [568, 553] width 35 height 35
type input "[DATE]"
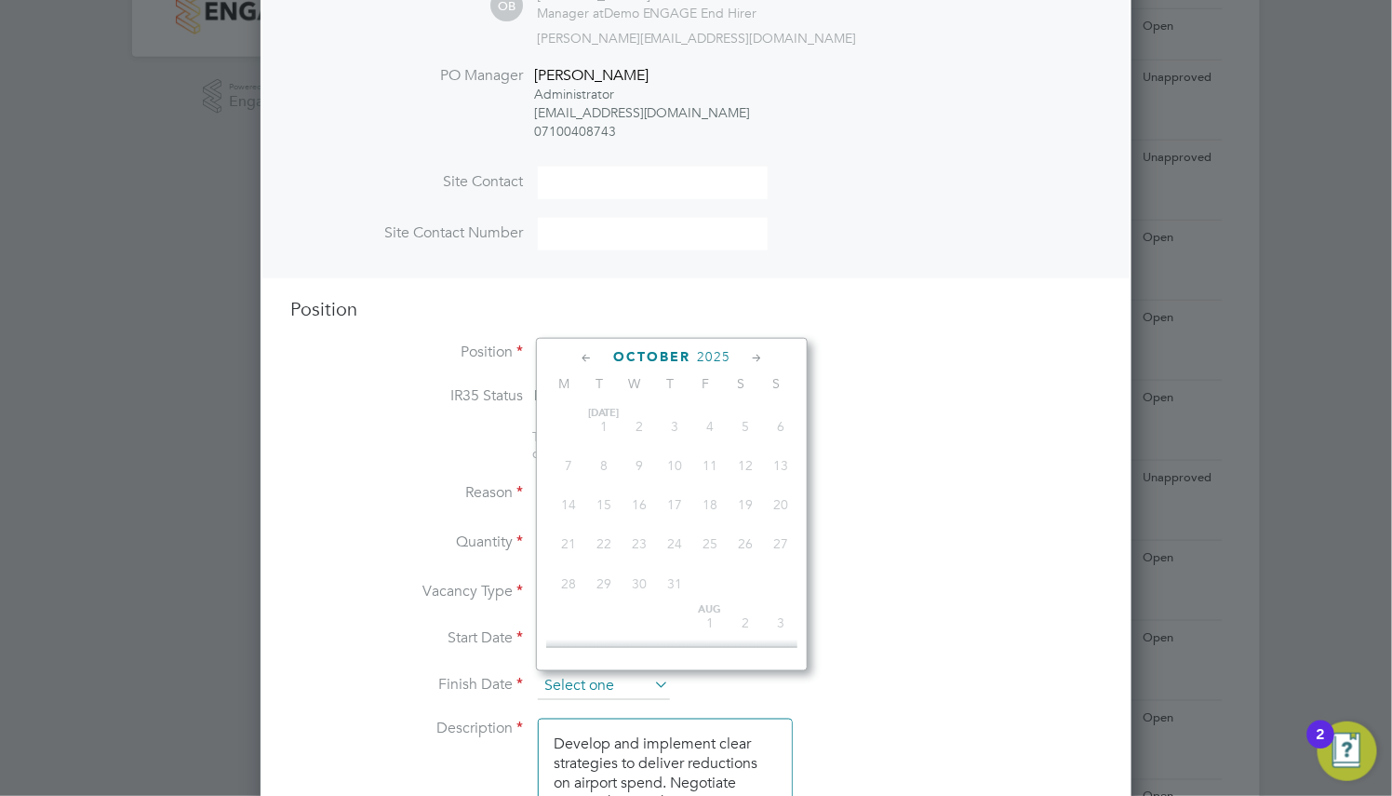
click at [583, 688] on input at bounding box center [604, 686] width 132 height 28
click at [785, 582] on span "26" at bounding box center [780, 563] width 35 height 35
type input "[DATE]"
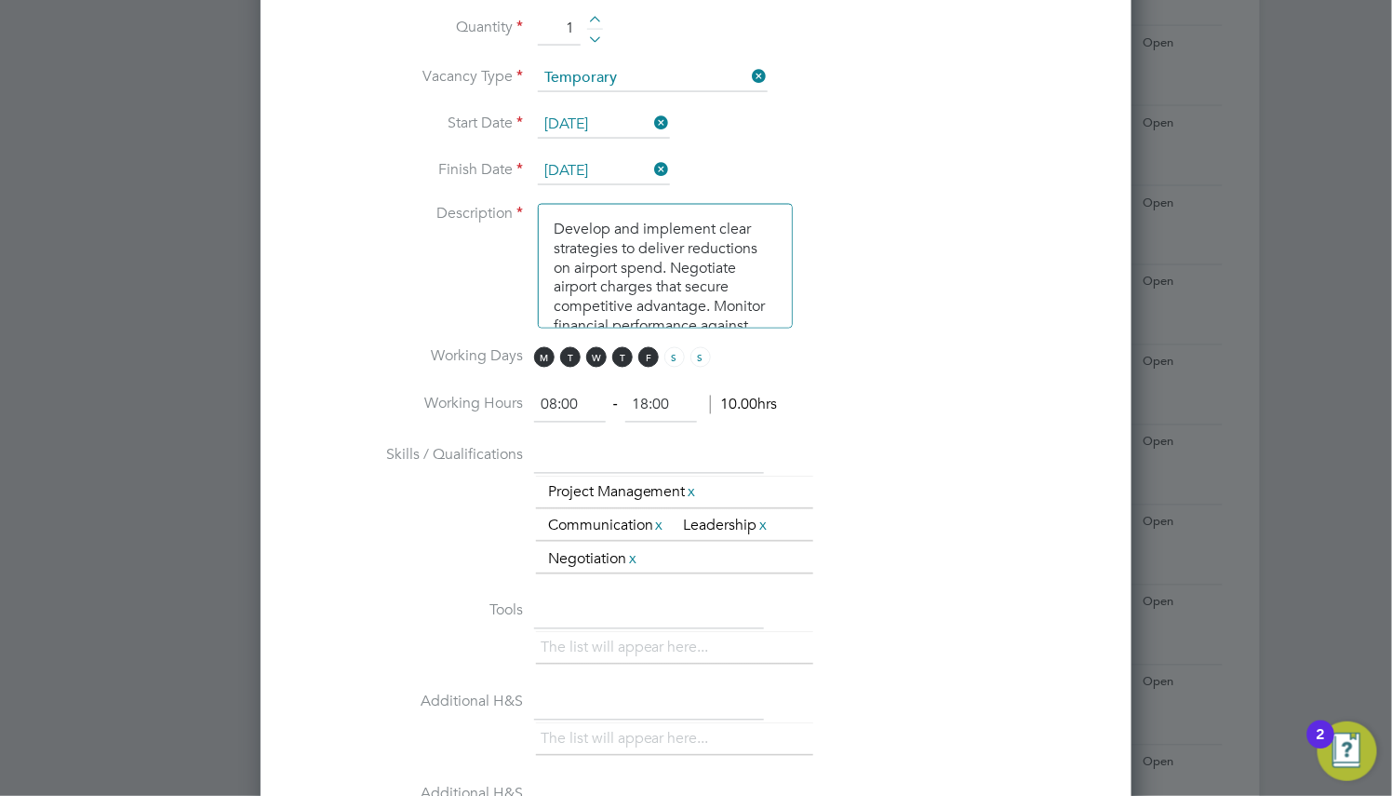
scroll to position [1117, 0]
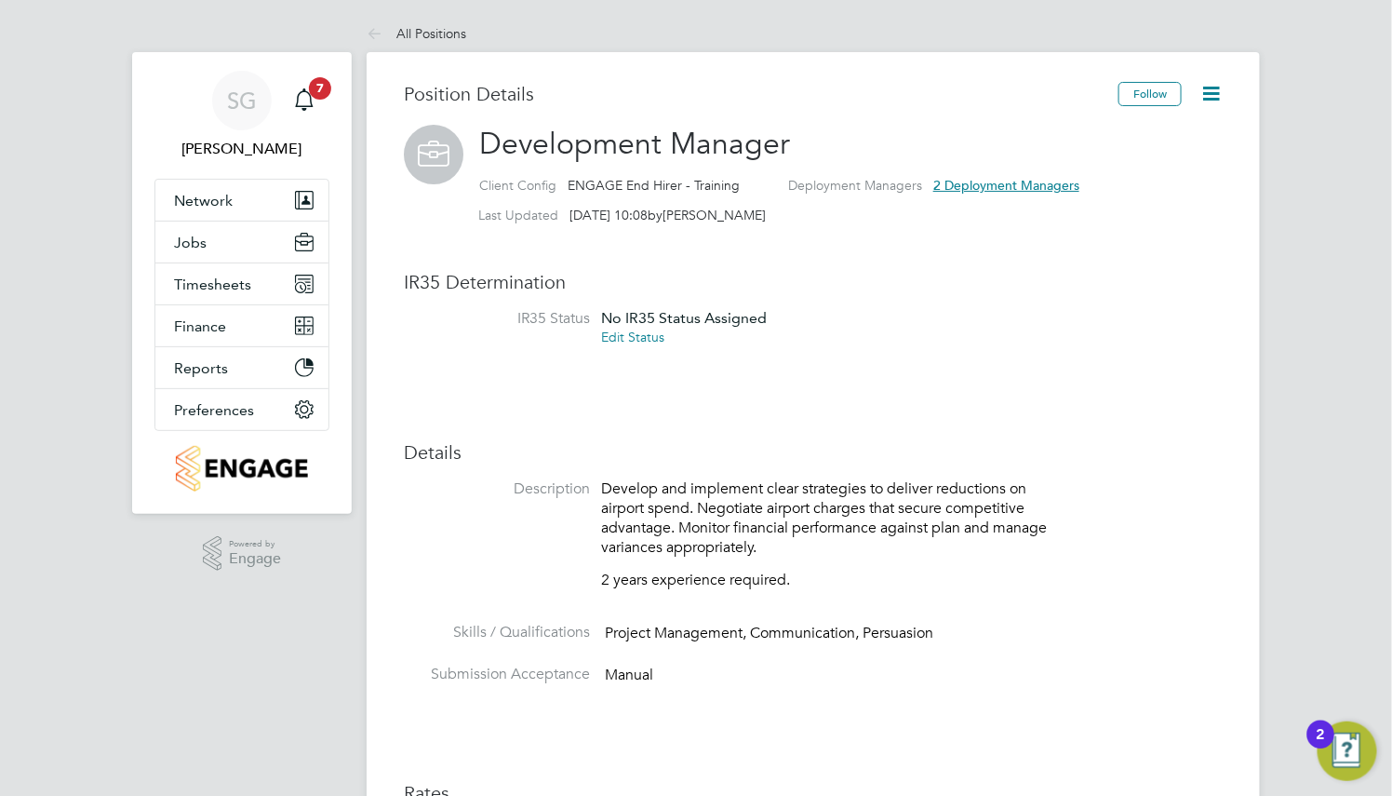
scroll to position [32, 154]
click at [1210, 95] on icon at bounding box center [1211, 93] width 23 height 23
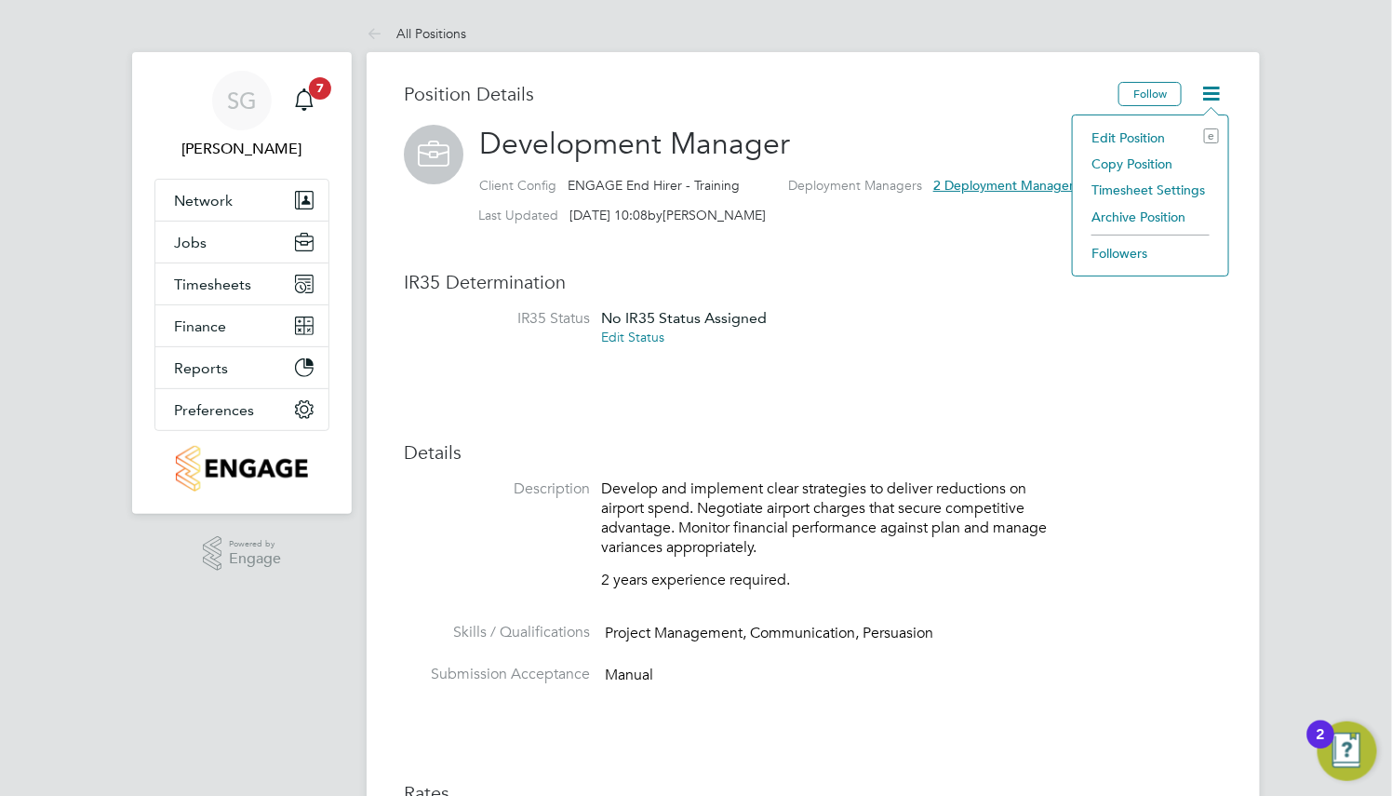
click at [1152, 135] on li "Edit Position e" at bounding box center [1150, 138] width 137 height 26
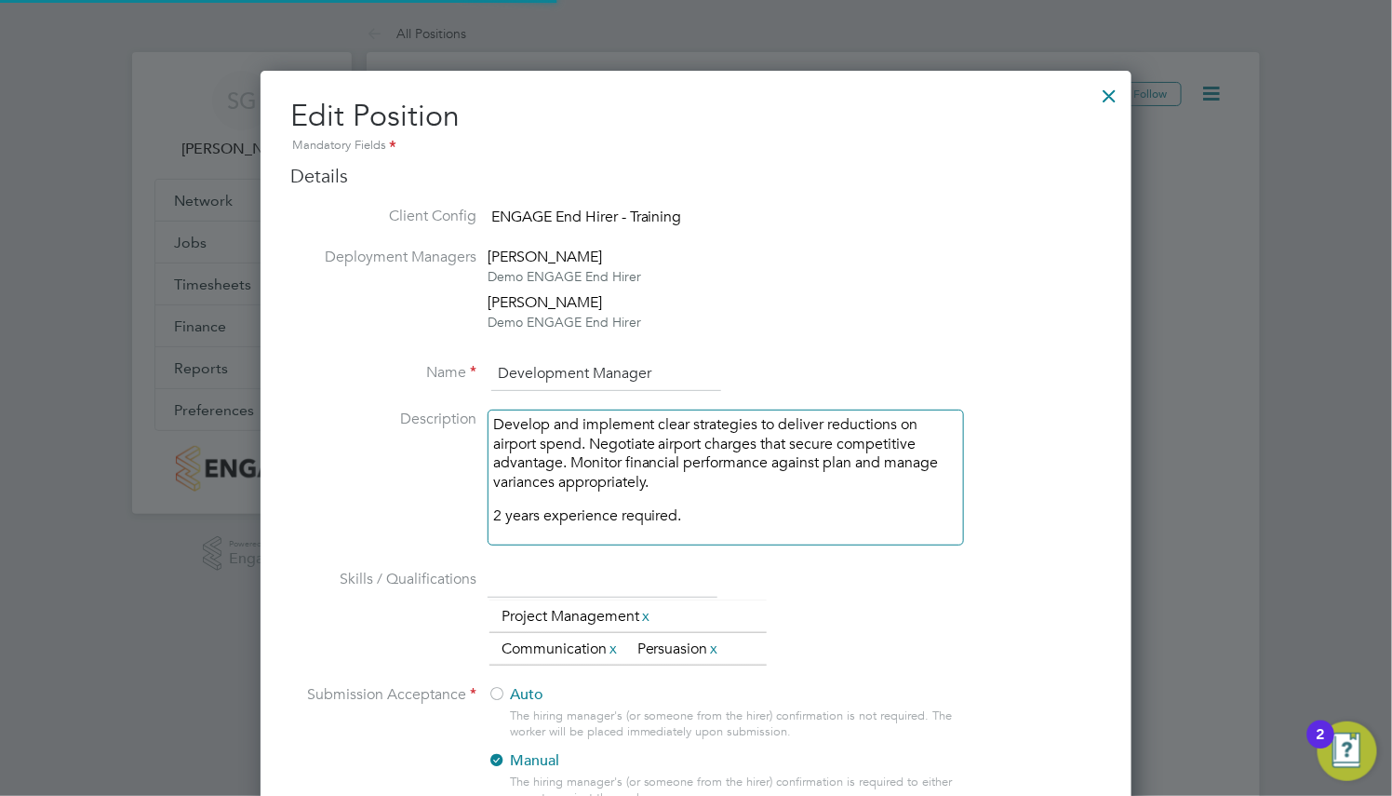
scroll to position [1785, 871]
click at [1108, 101] on div at bounding box center [1111, 91] width 34 height 34
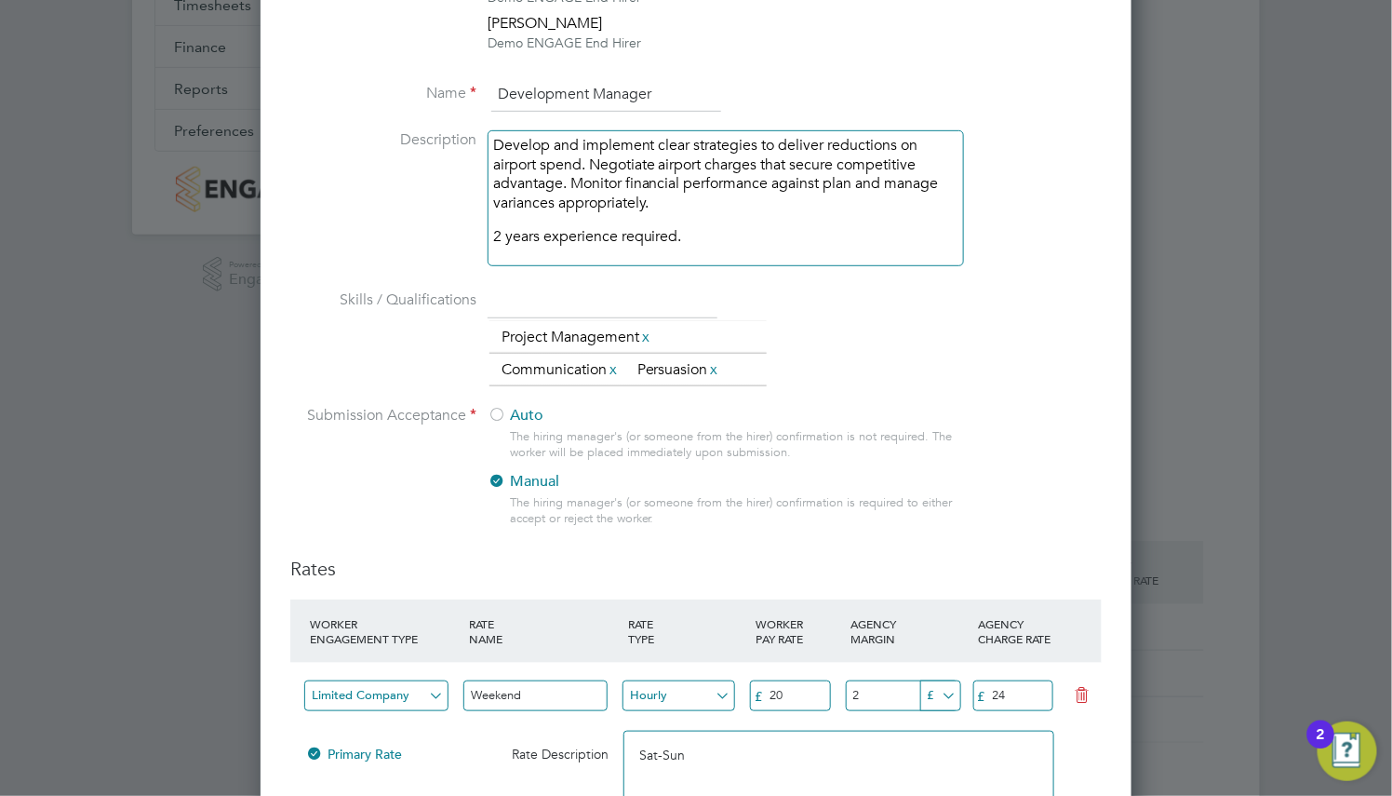
click at [689, 303] on input "text" at bounding box center [603, 302] width 230 height 34
type input "Leadership"
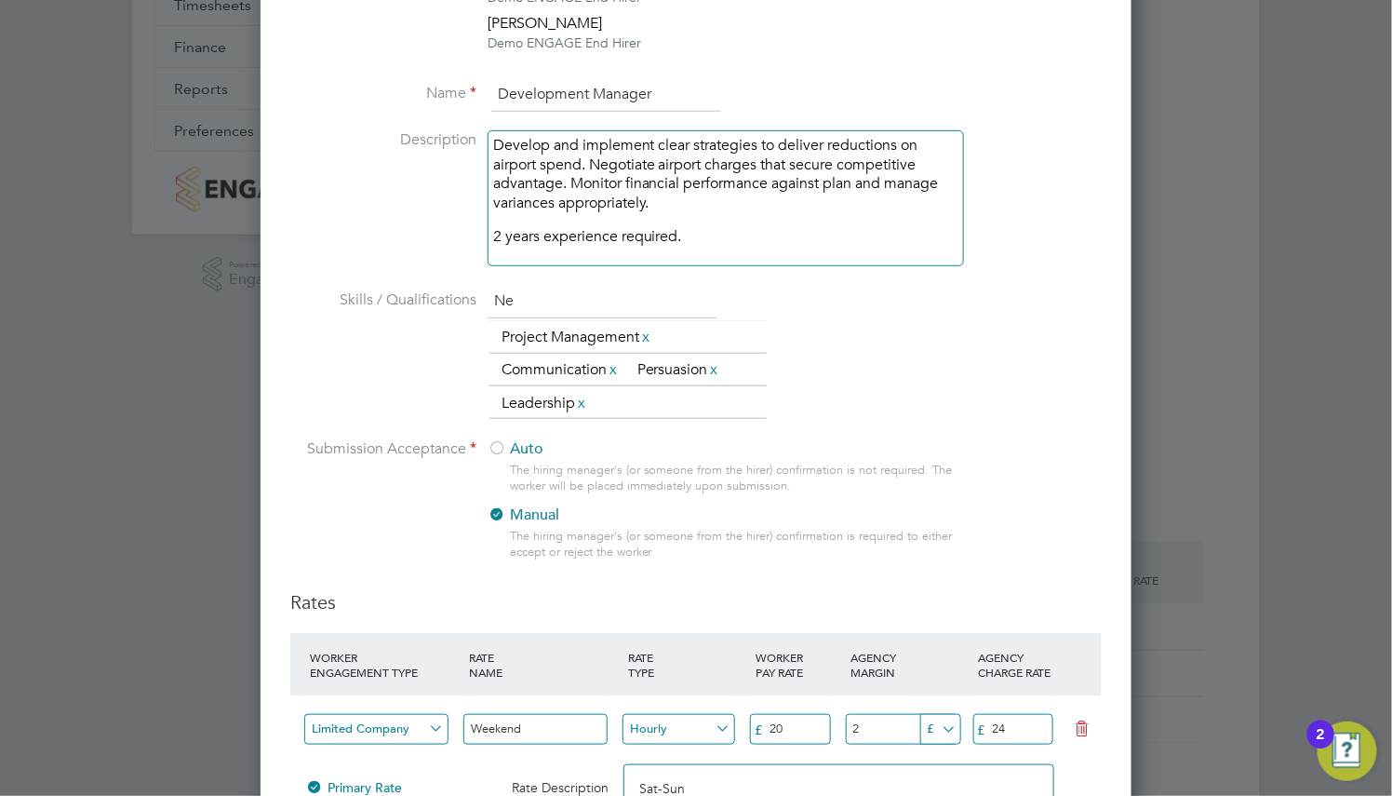
type input "N"
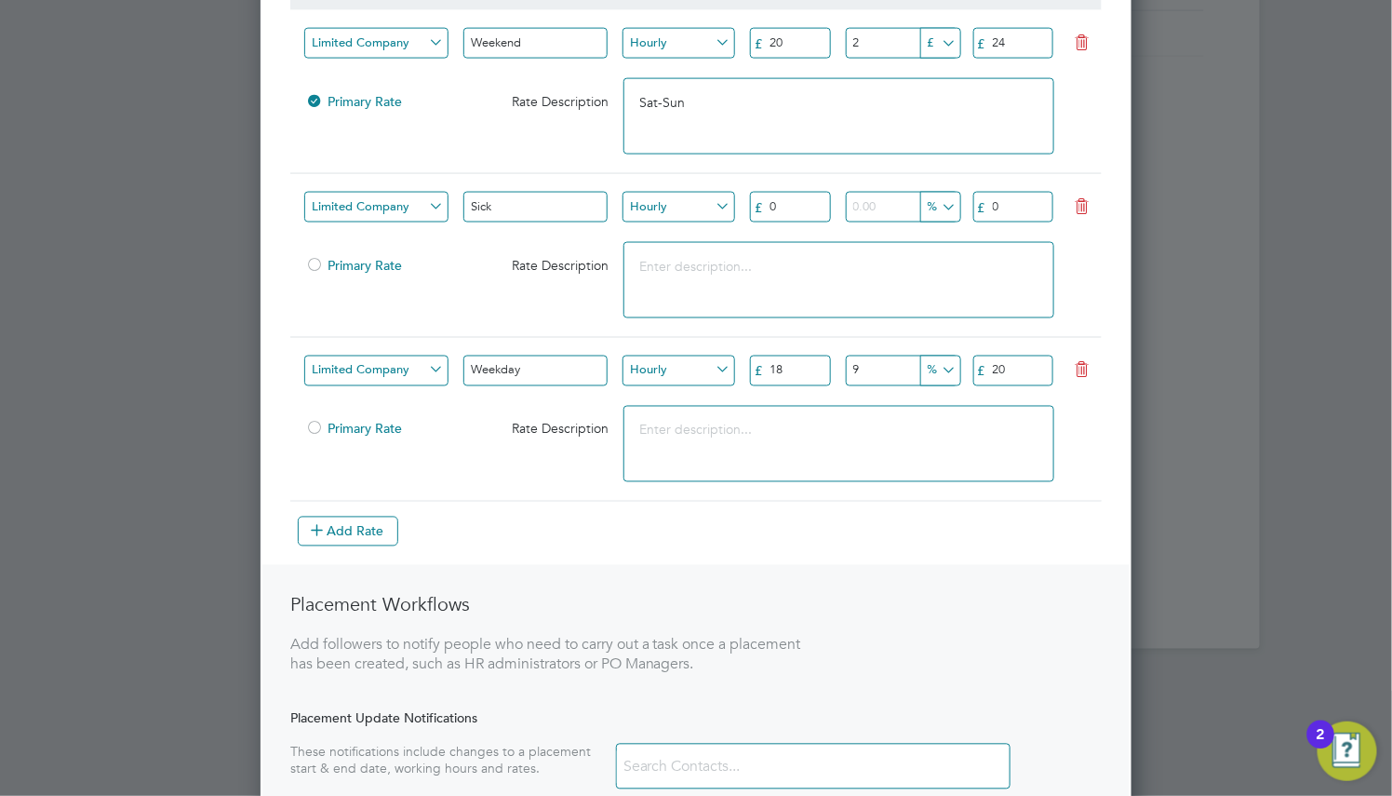
scroll to position [1093, 0]
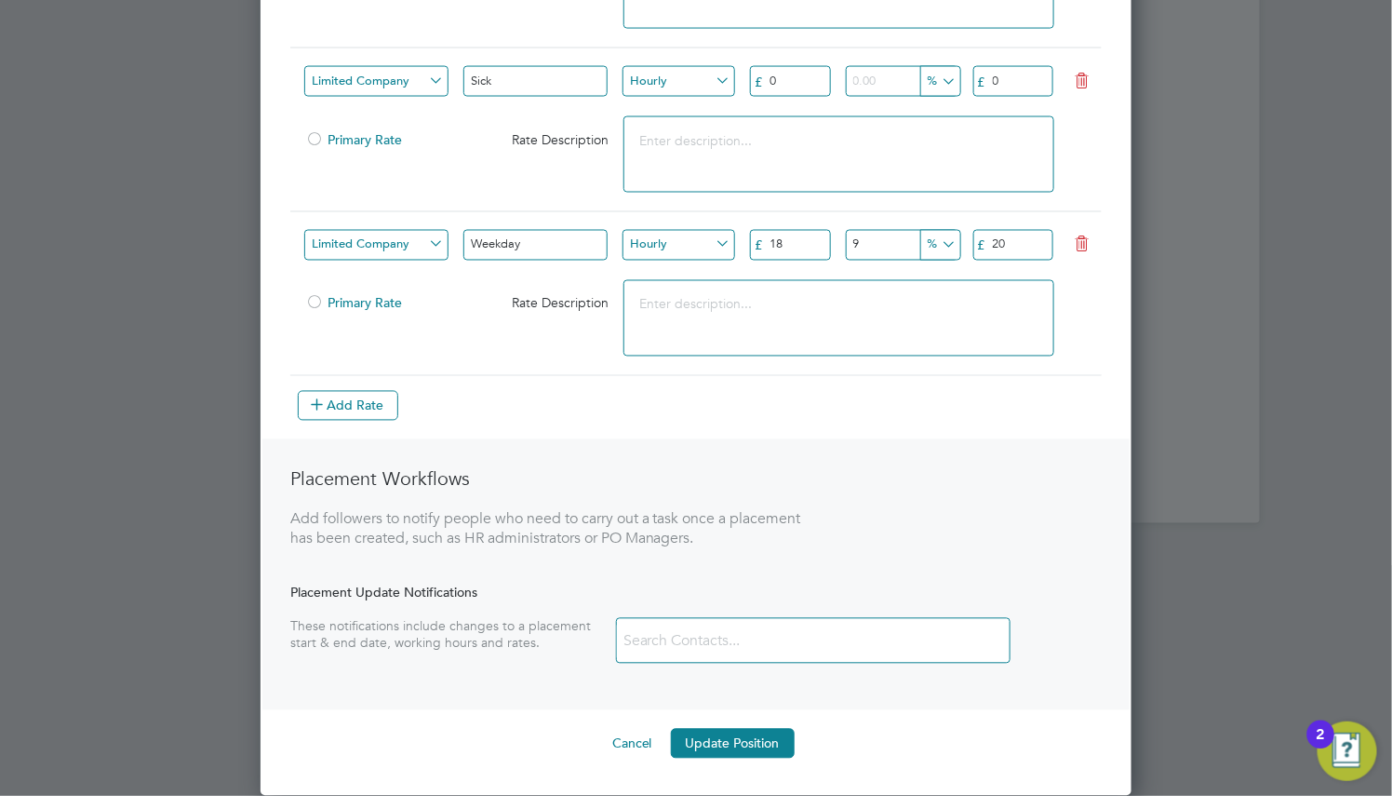
drag, startPoint x: 630, startPoint y: 759, endPoint x: 632, endPoint y: 740, distance: 19.6
click at [632, 740] on button "Cancel" at bounding box center [632, 744] width 70 height 30
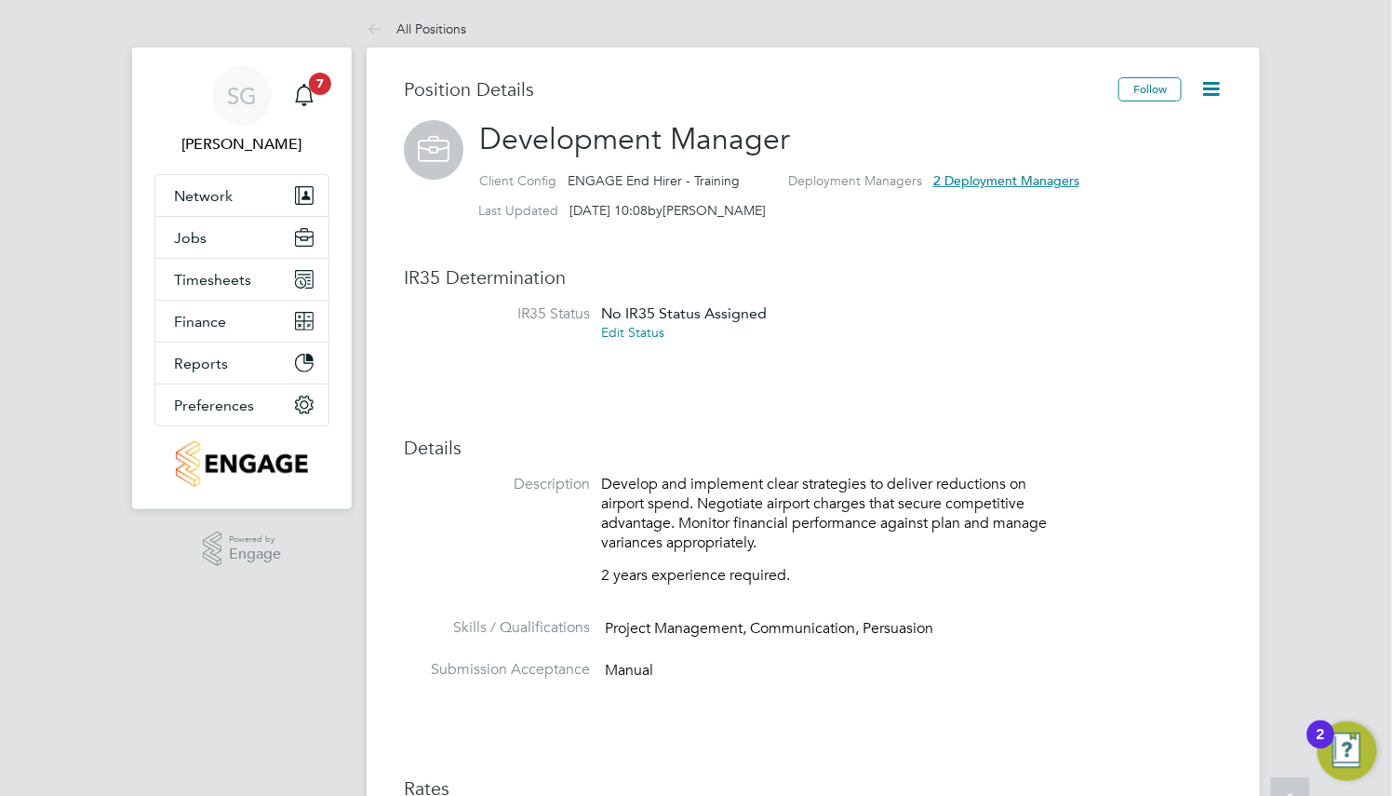
scroll to position [0, 0]
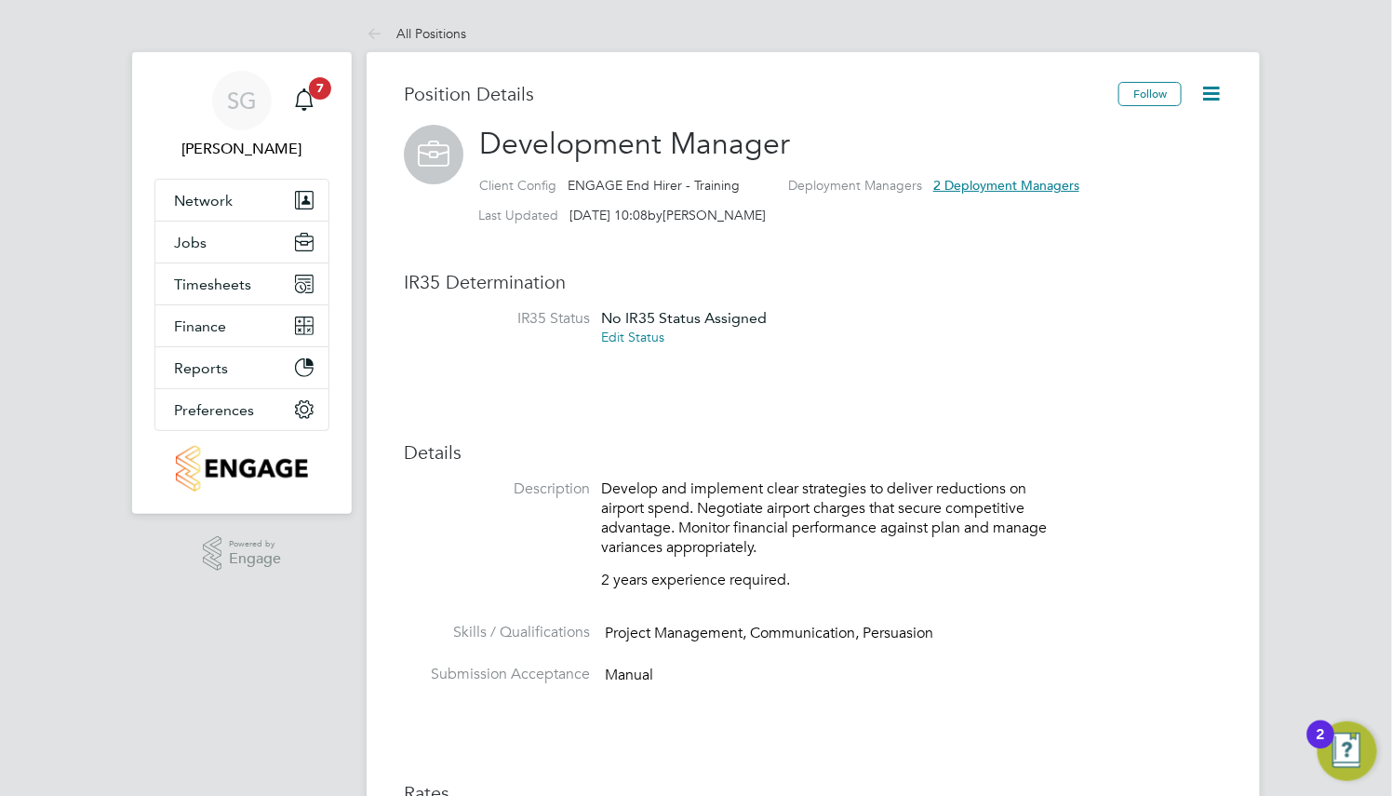
click at [1209, 90] on icon at bounding box center [1211, 93] width 23 height 23
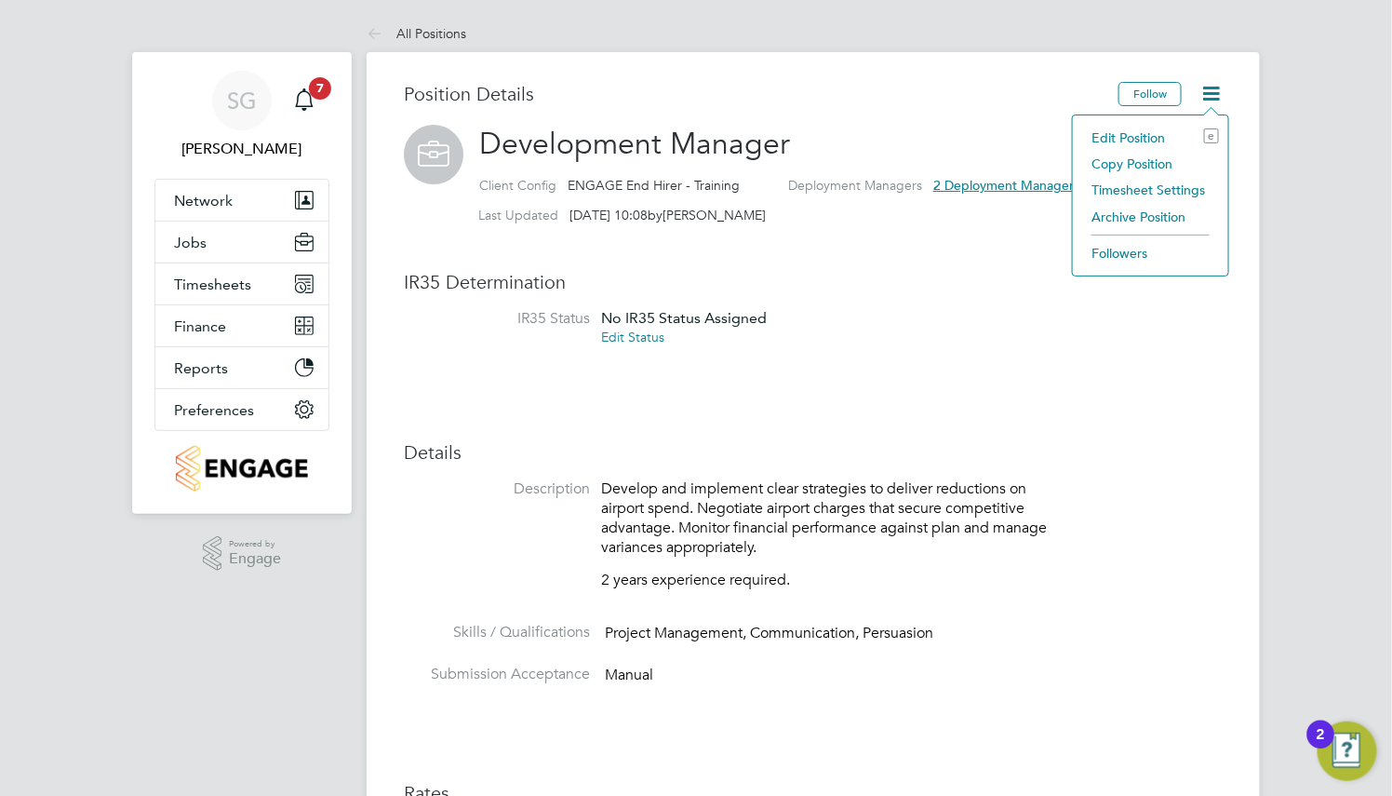
click at [1152, 133] on li "Edit Position e" at bounding box center [1150, 138] width 137 height 26
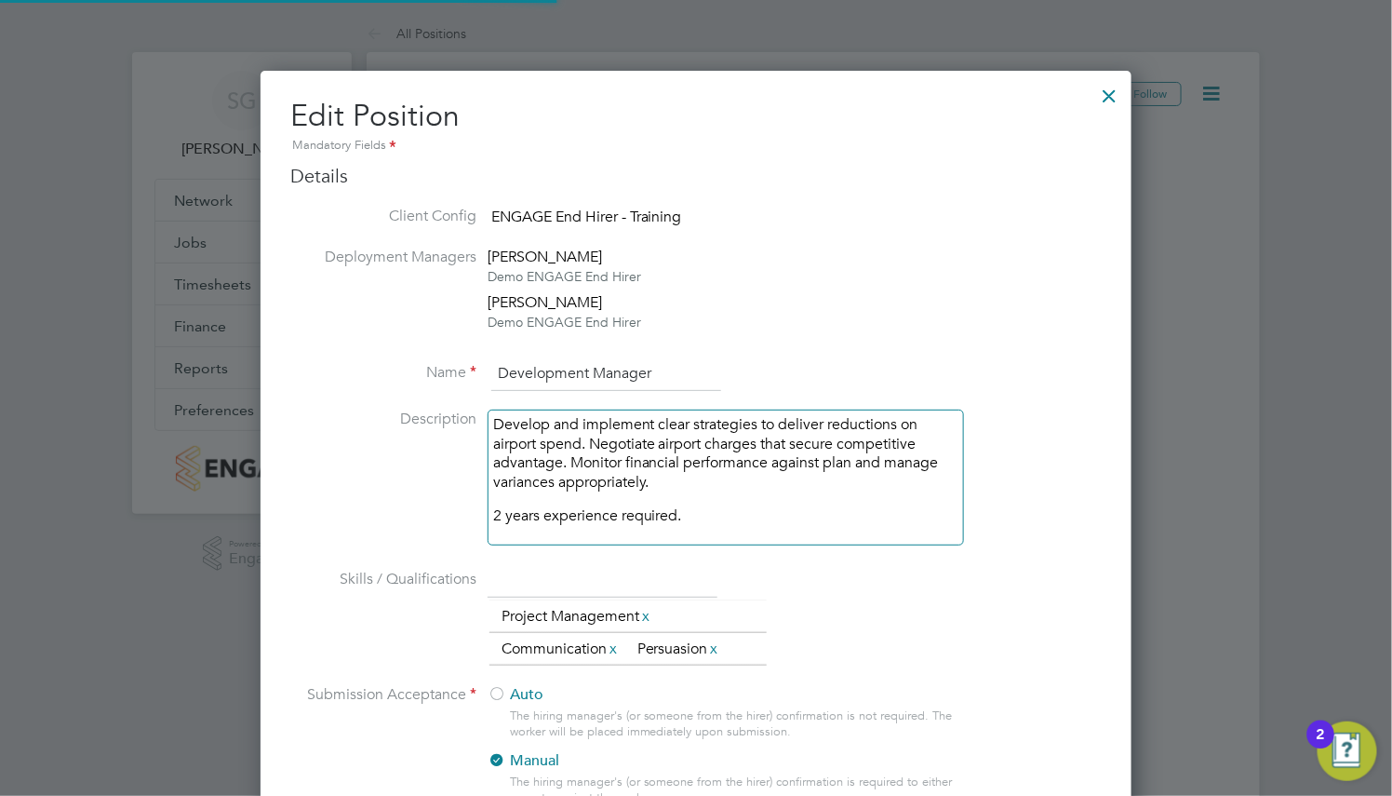
scroll to position [1785, 871]
click at [1108, 101] on div at bounding box center [1111, 91] width 34 height 34
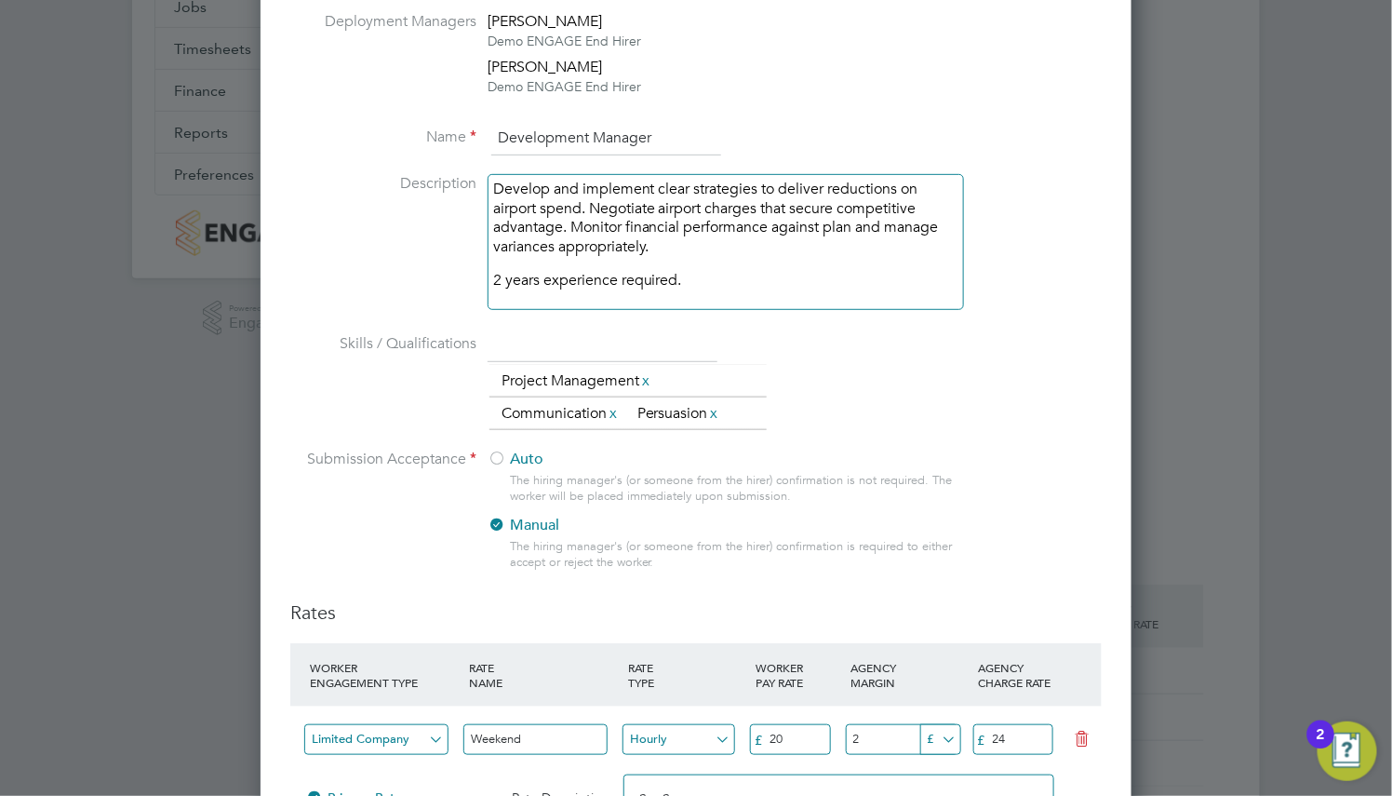
scroll to position [279, 0]
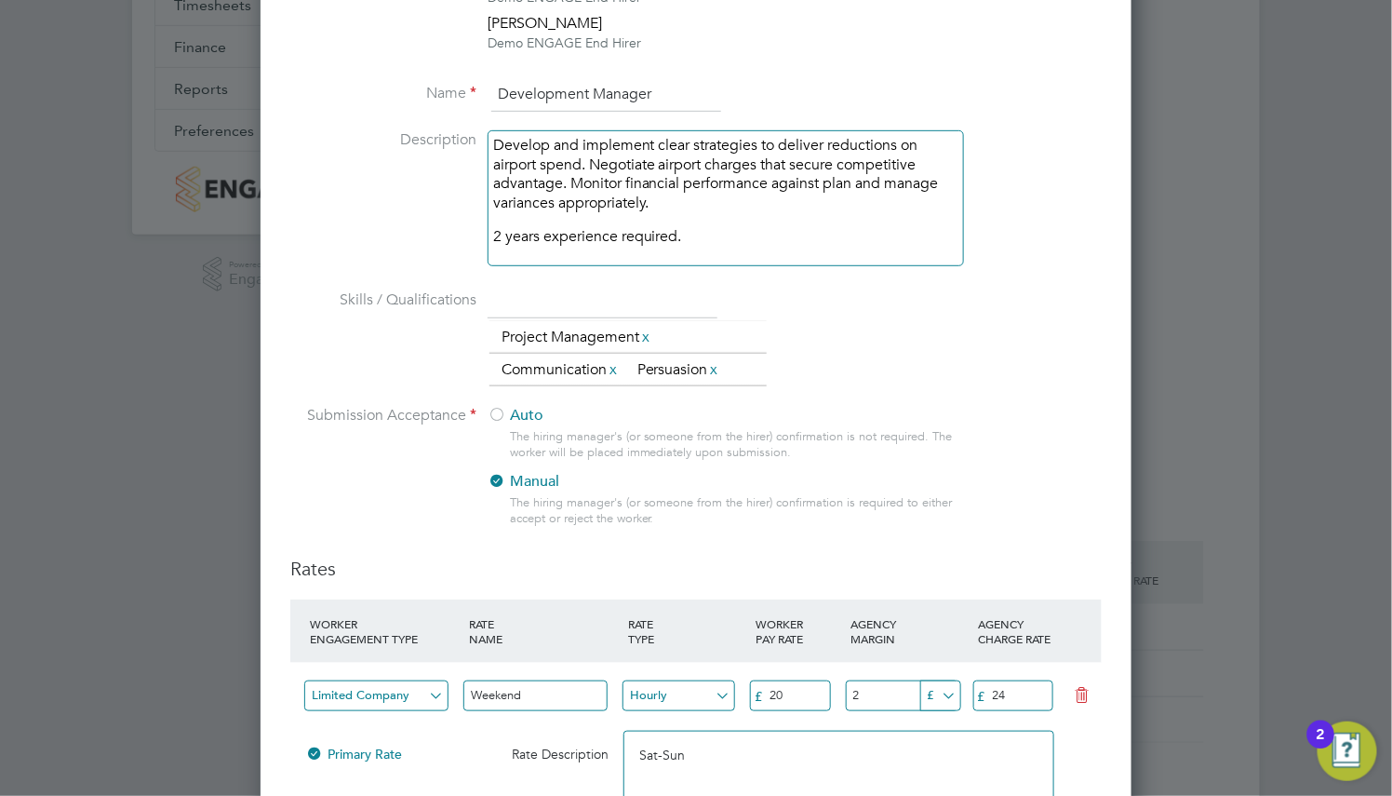
click at [685, 299] on input "text" at bounding box center [603, 302] width 230 height 34
type input "Leadership"
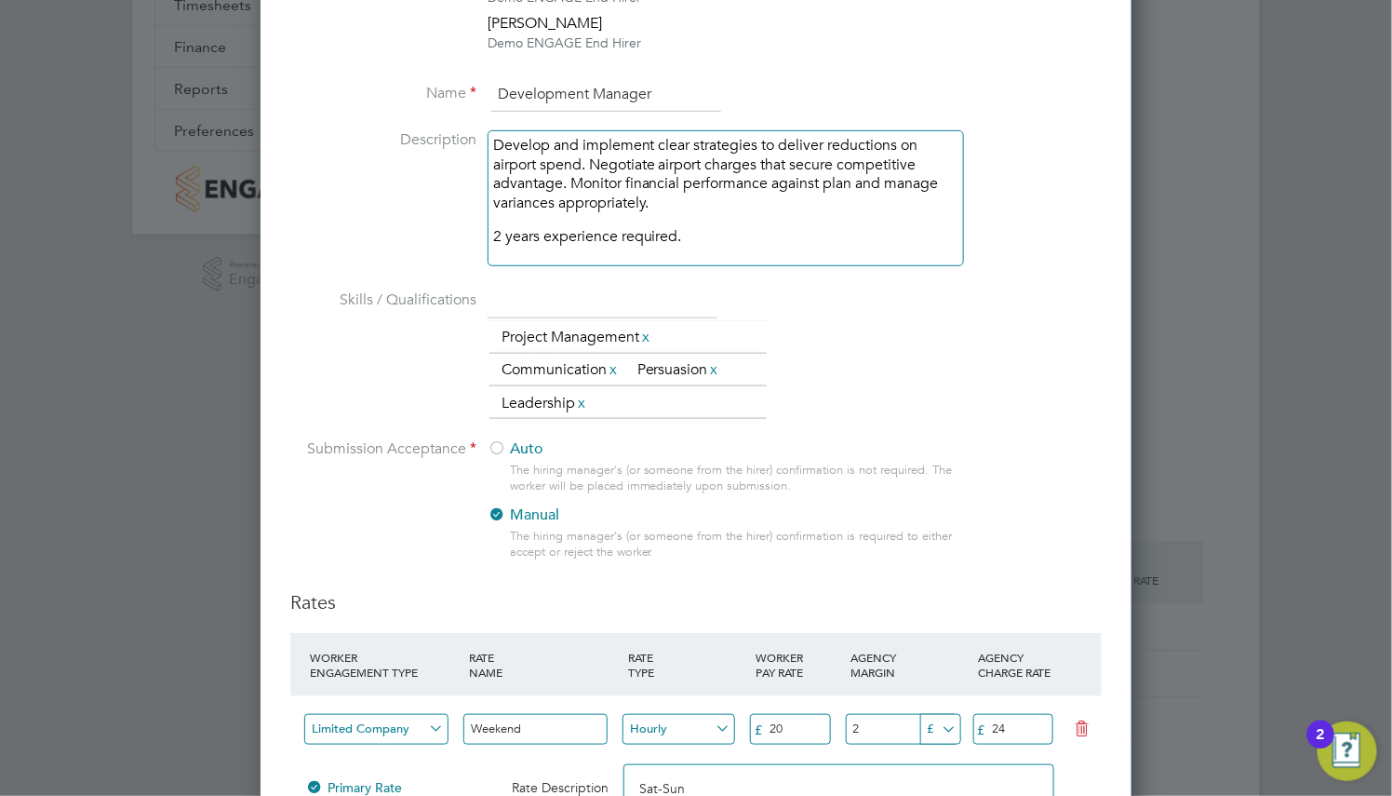
scroll to position [1819, 871]
type input "Negotiation"
click at [721, 368] on link "x" at bounding box center [714, 369] width 13 height 24
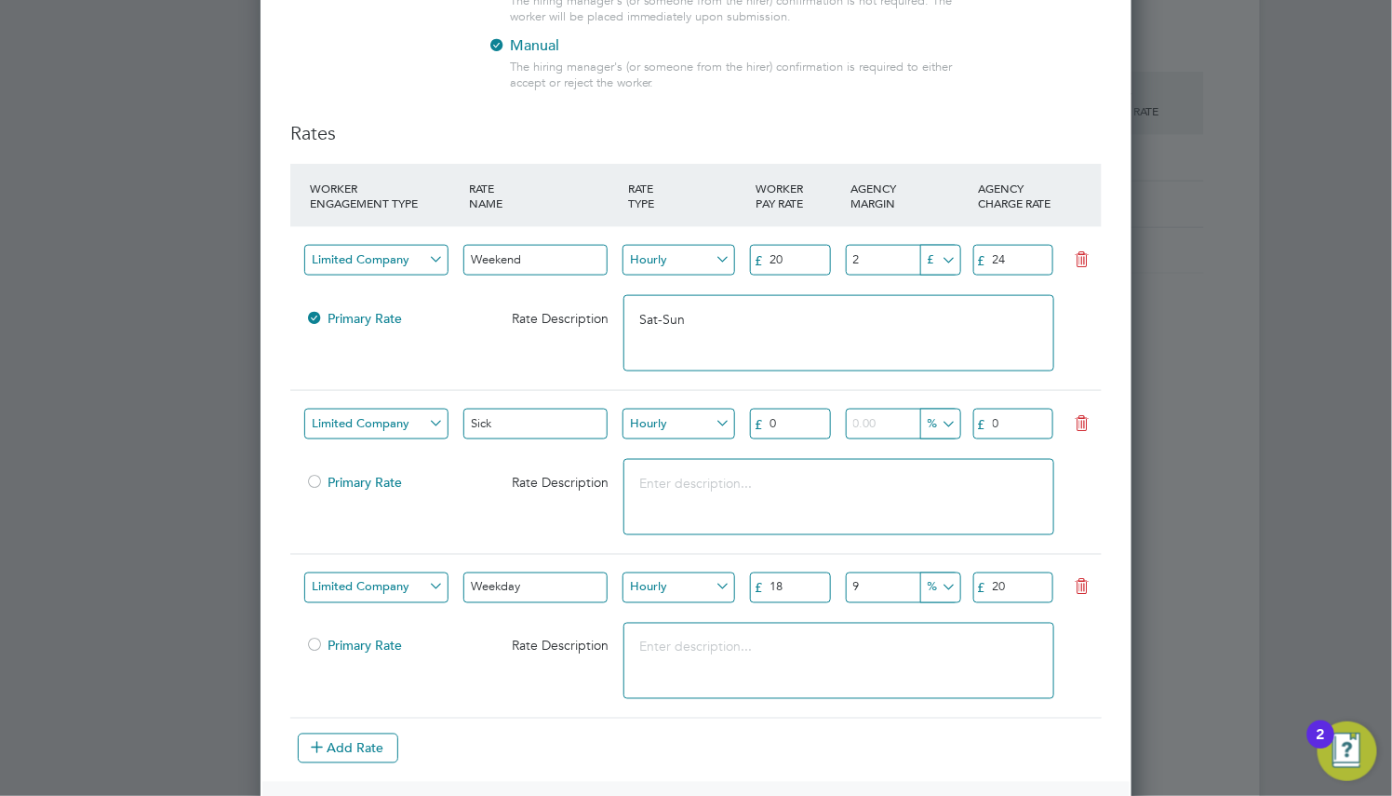
scroll to position [1093, 0]
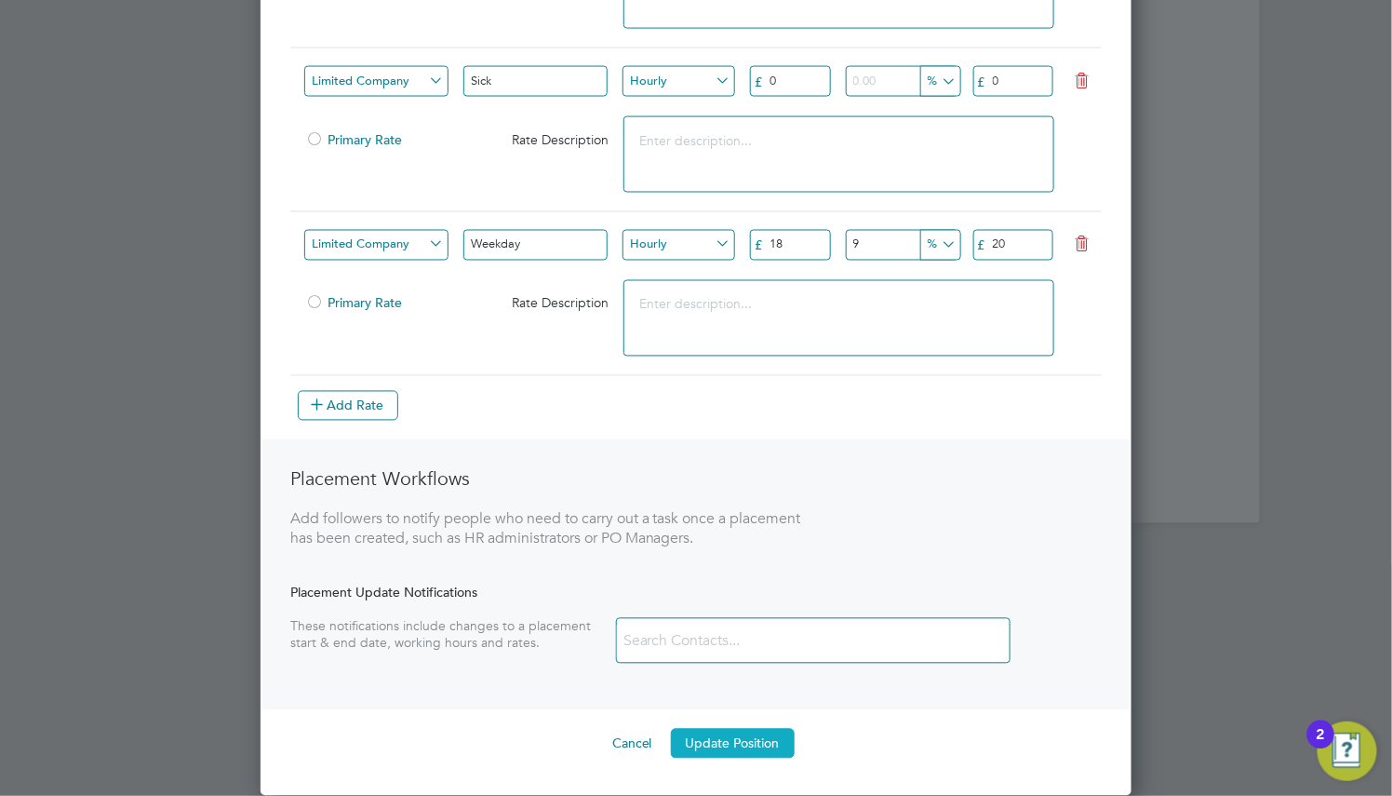
click at [719, 746] on button "Update Position" at bounding box center [733, 744] width 124 height 30
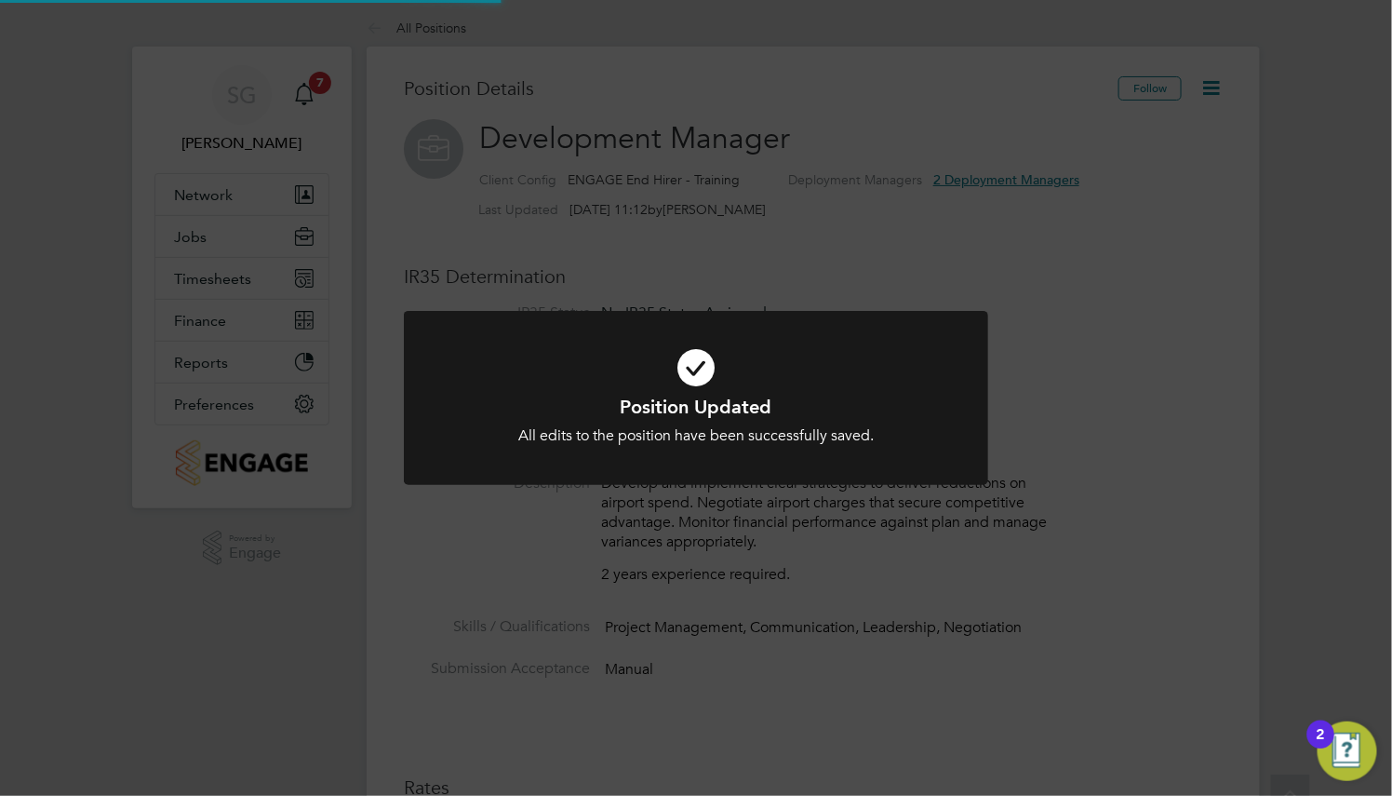
scroll to position [0, 0]
click at [719, 746] on div "Position Updated All edits to the position have been successfully saved. Cancel…" at bounding box center [696, 398] width 1392 height 796
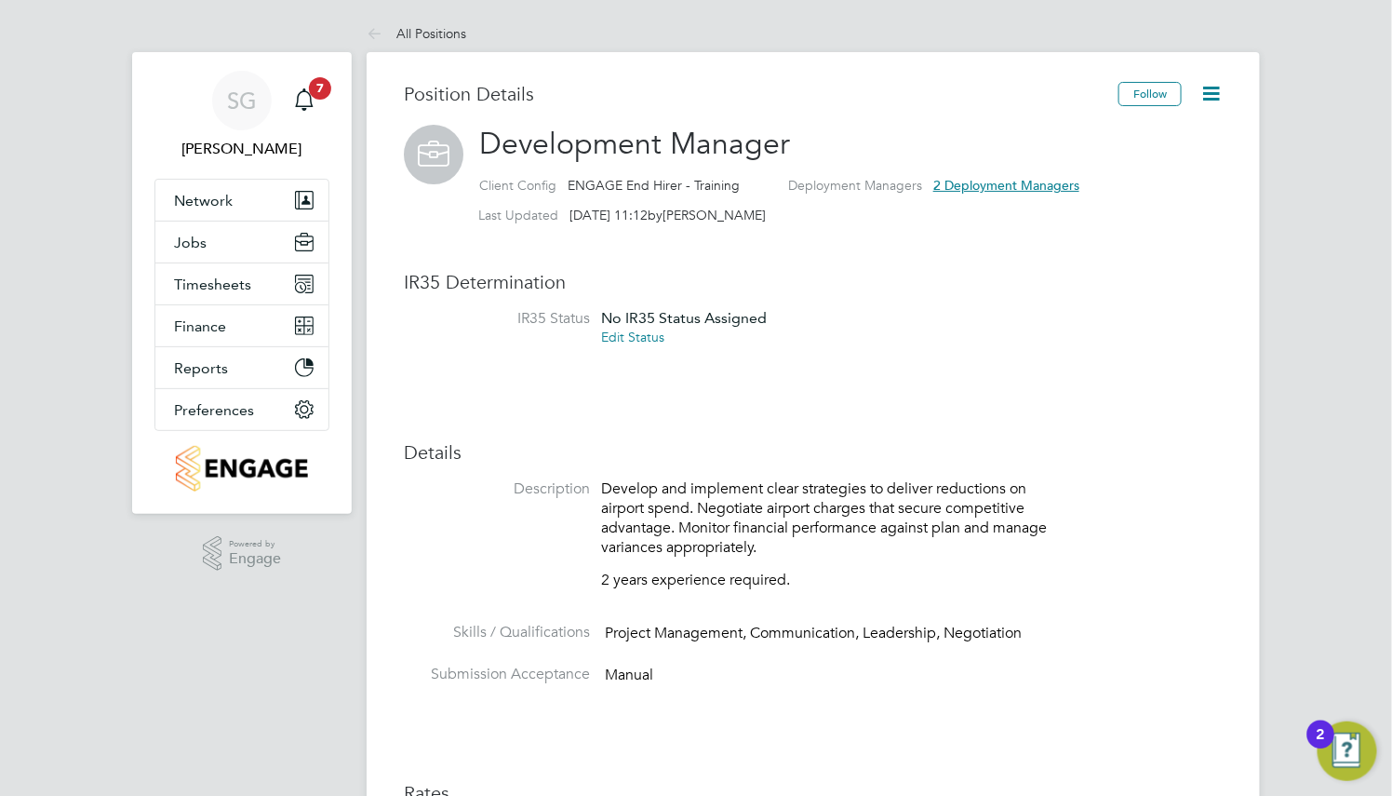
click at [1034, 642] on li "Skills / Qualifications Project Management, Communication, Leadership, Negotiat…" at bounding box center [813, 644] width 819 height 42
click at [1036, 636] on li "Skills / Qualifications Project Management, Communication, Leadership, Negotiat…" at bounding box center [813, 644] width 819 height 42
